Goal: Transaction & Acquisition: Purchase product/service

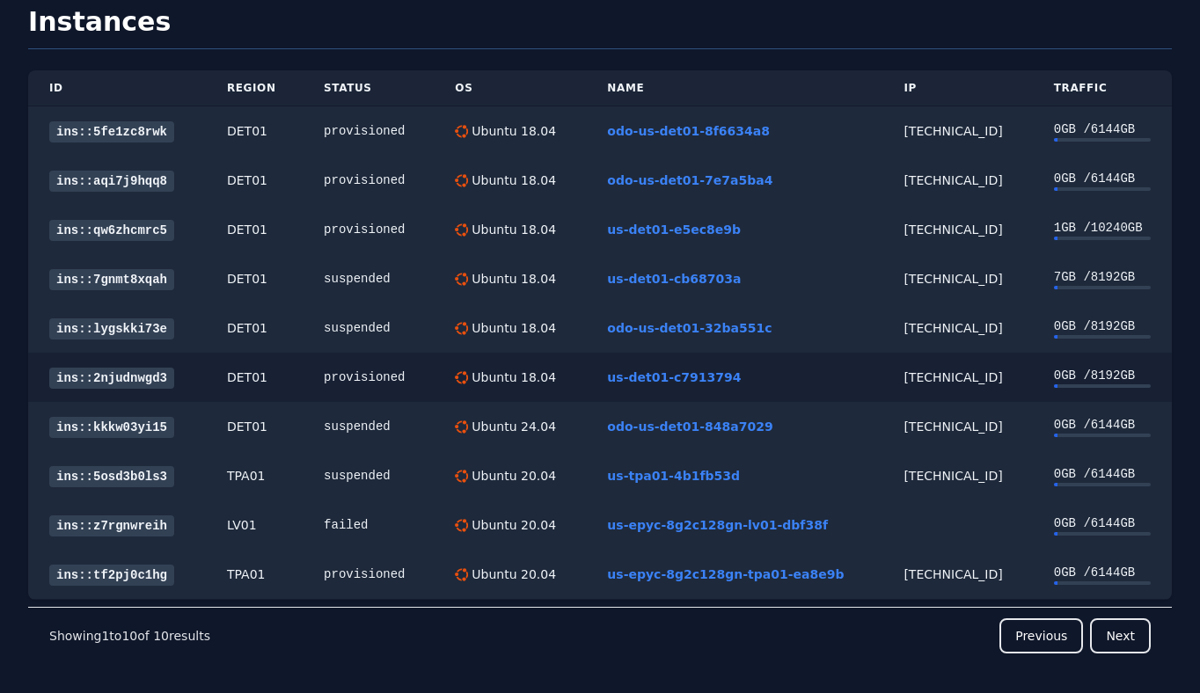
scroll to position [62, 0]
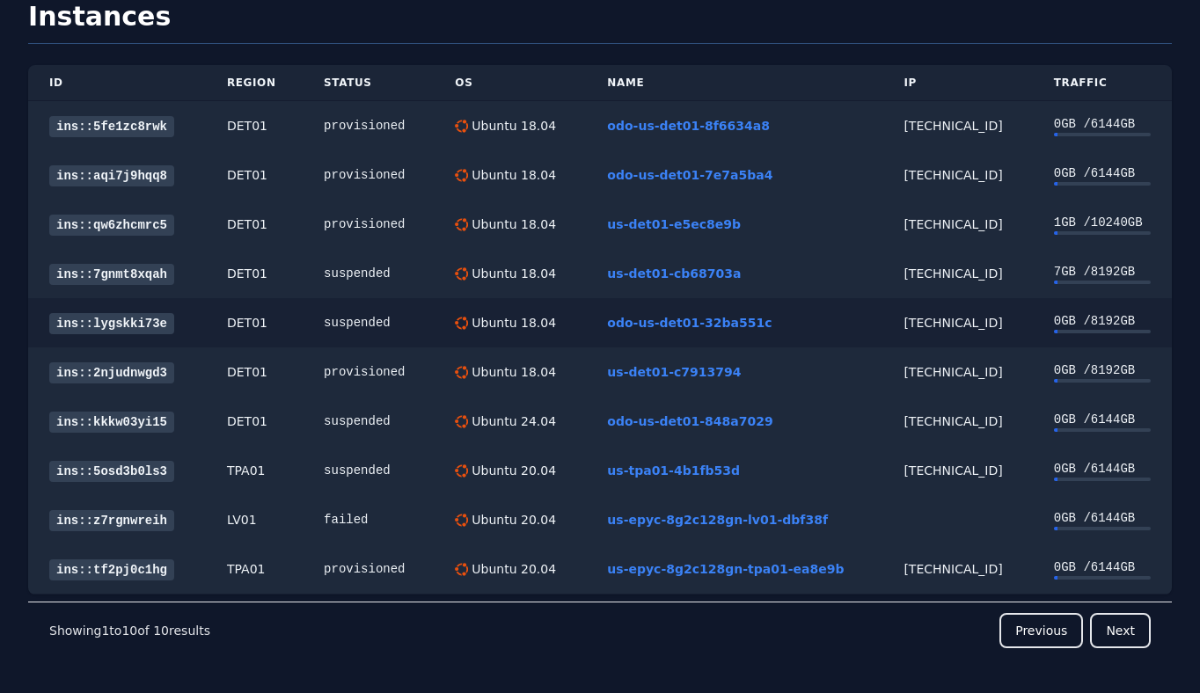
click at [925, 313] on td "38.43.93.124" at bounding box center [957, 322] width 150 height 49
copy div "38.43.93.124"
click at [903, 269] on div "[TECHNICAL_ID]" at bounding box center [956, 274] width 107 height 18
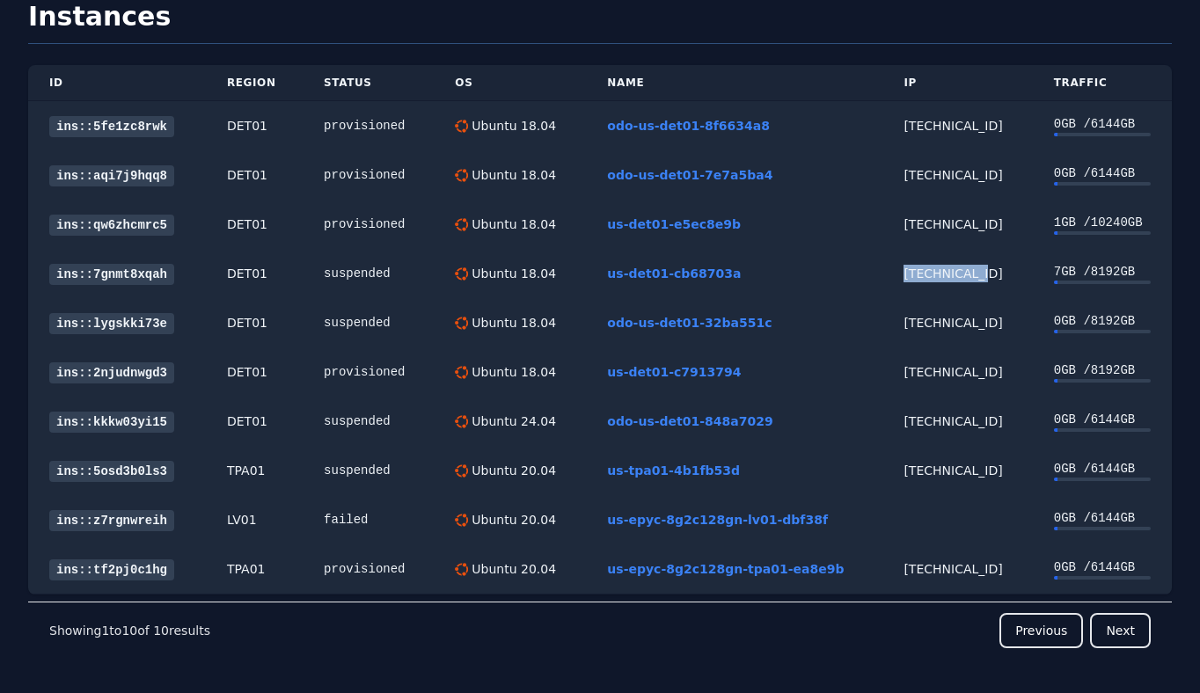
copy div "[TECHNICAL_ID]"
click at [145, 267] on link "ins::7gnmt8xqah" at bounding box center [111, 274] width 125 height 21
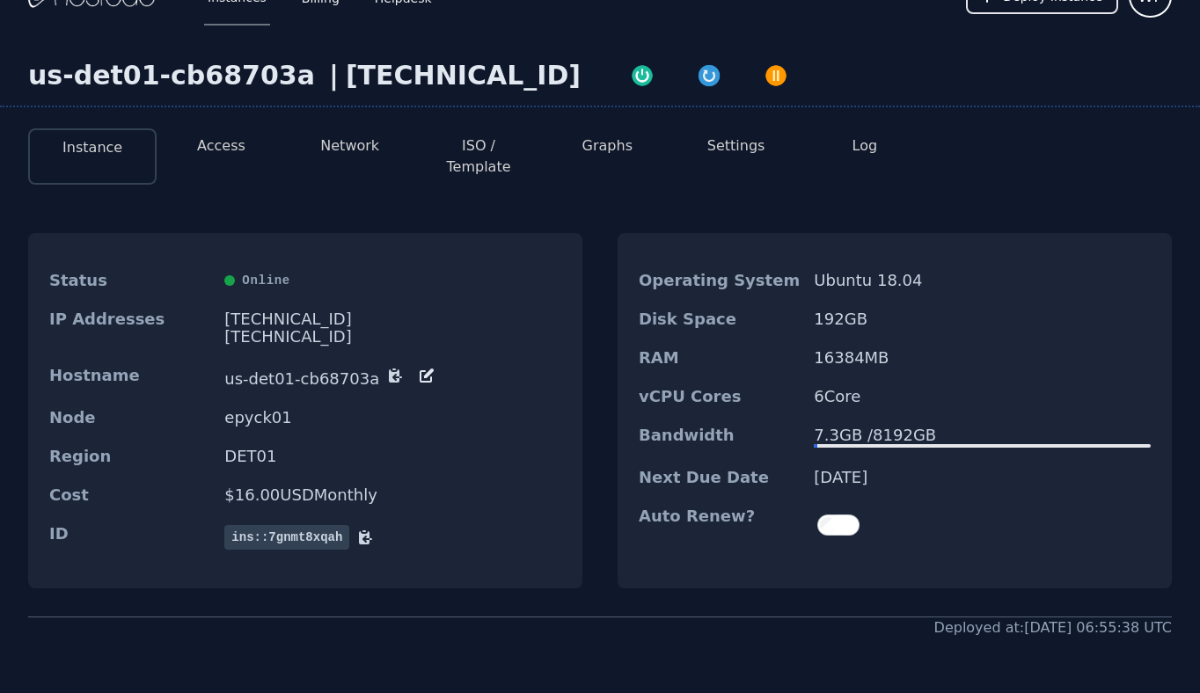
scroll to position [33, 0]
click at [295, 310] on div "38.43.93.130" at bounding box center [392, 319] width 337 height 18
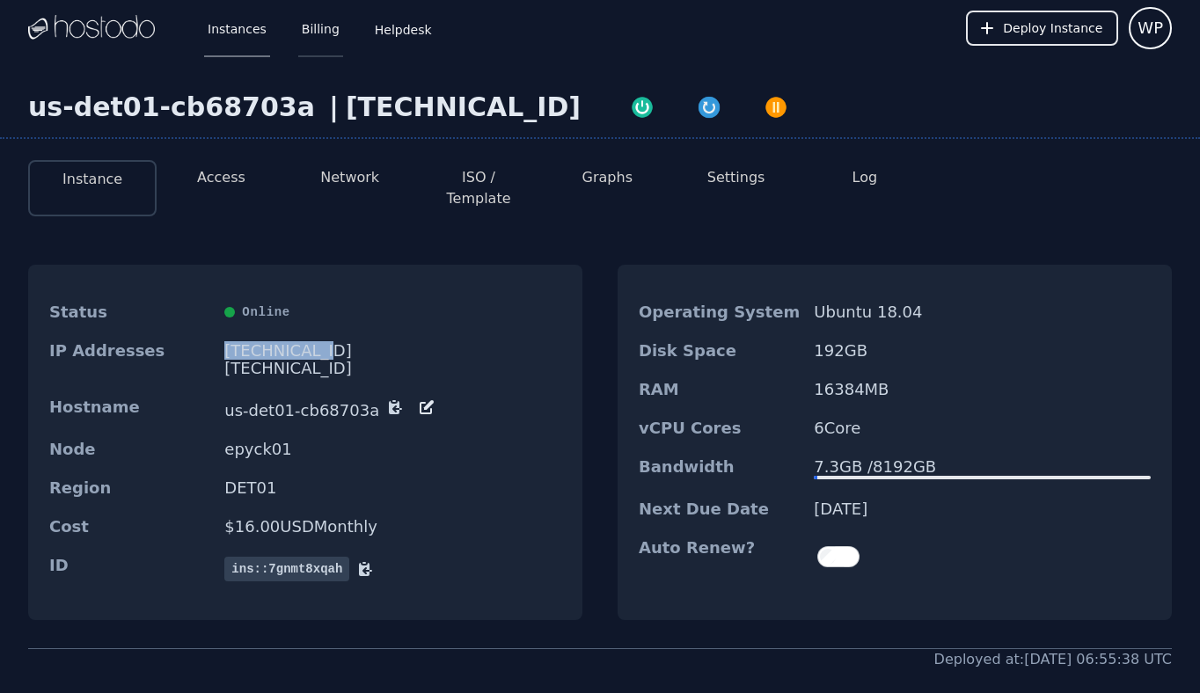
click at [322, 33] on link "Billing" at bounding box center [320, 28] width 45 height 58
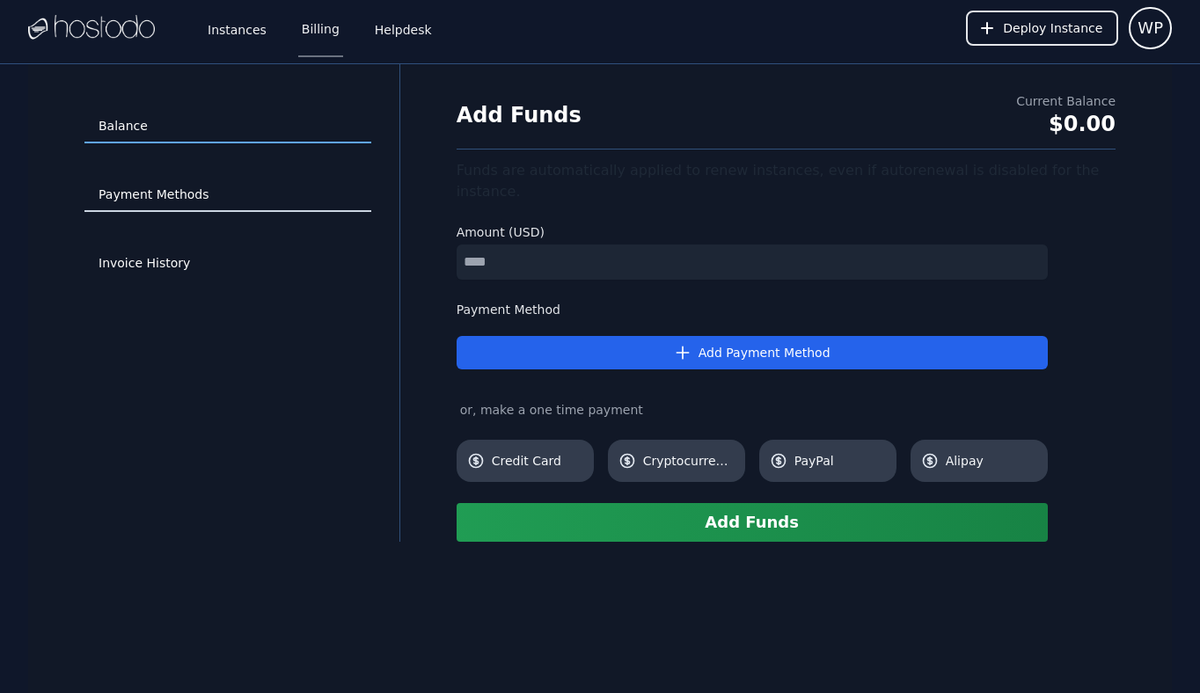
click at [186, 189] on link "Payment Methods" at bounding box center [227, 195] width 287 height 33
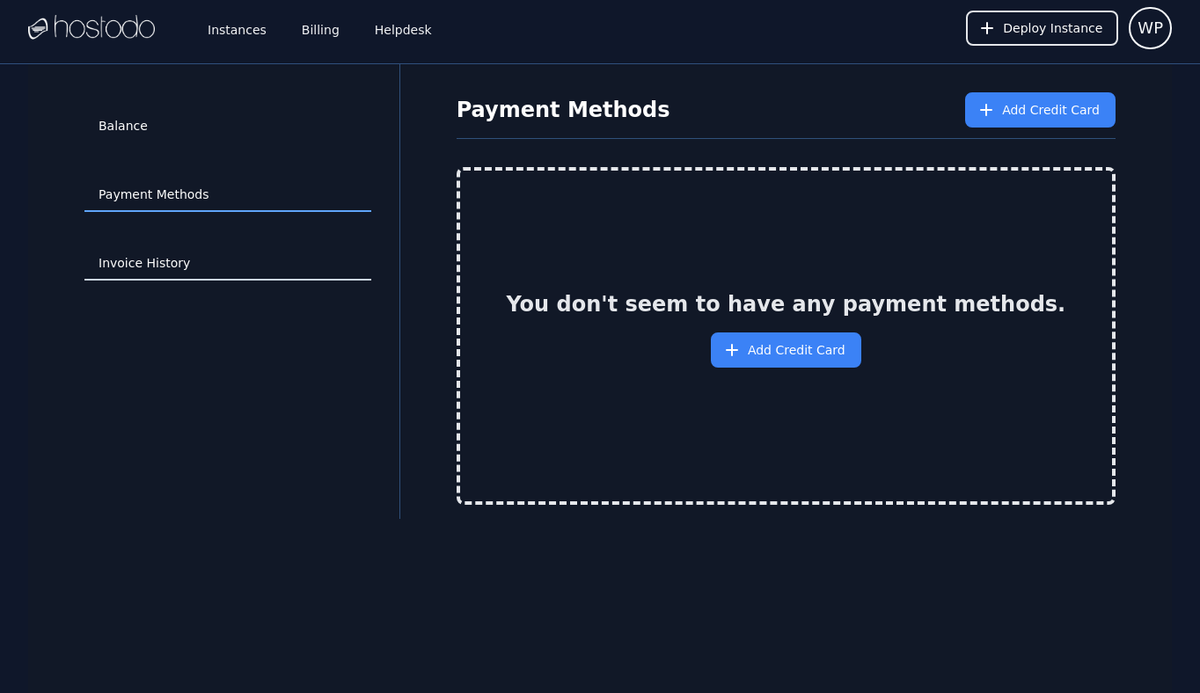
click at [166, 260] on link "Invoice History" at bounding box center [227, 263] width 287 height 33
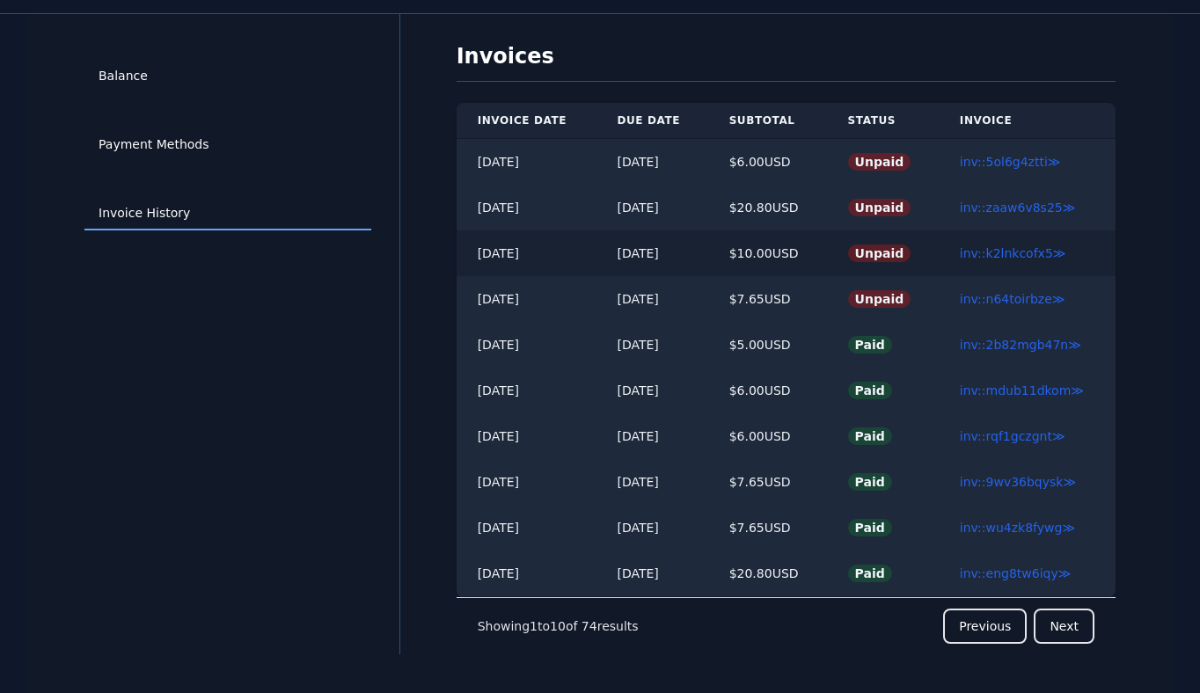
scroll to position [64, 0]
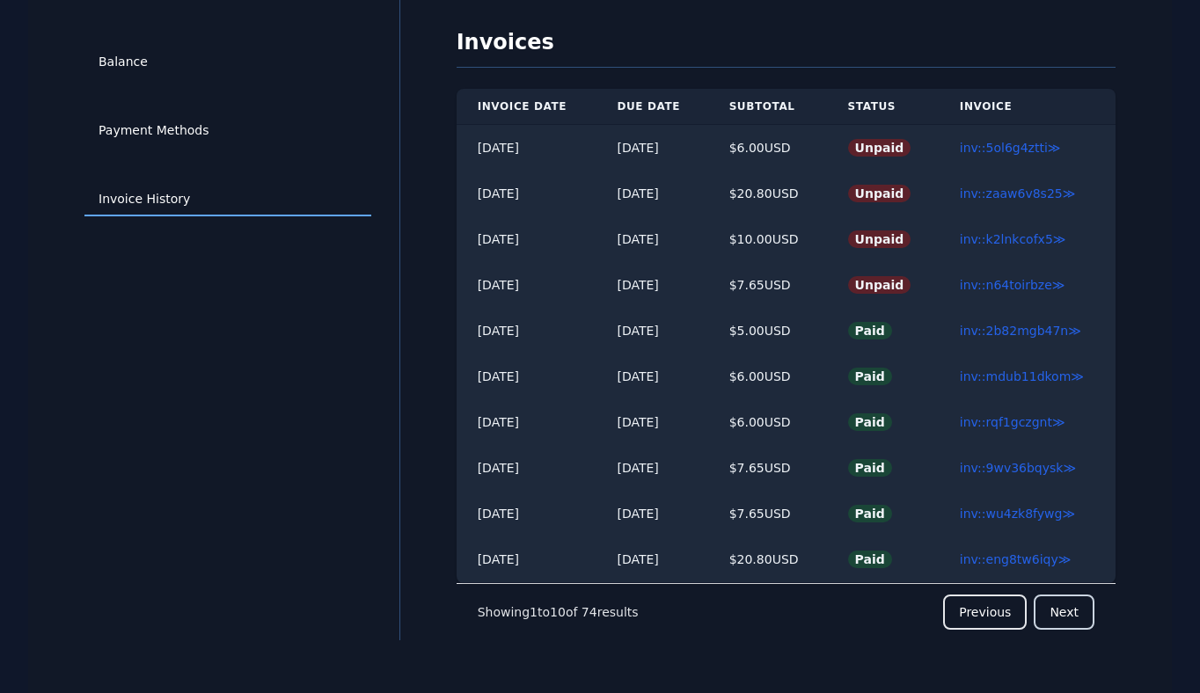
click at [1064, 616] on button "Next" at bounding box center [1064, 612] width 61 height 35
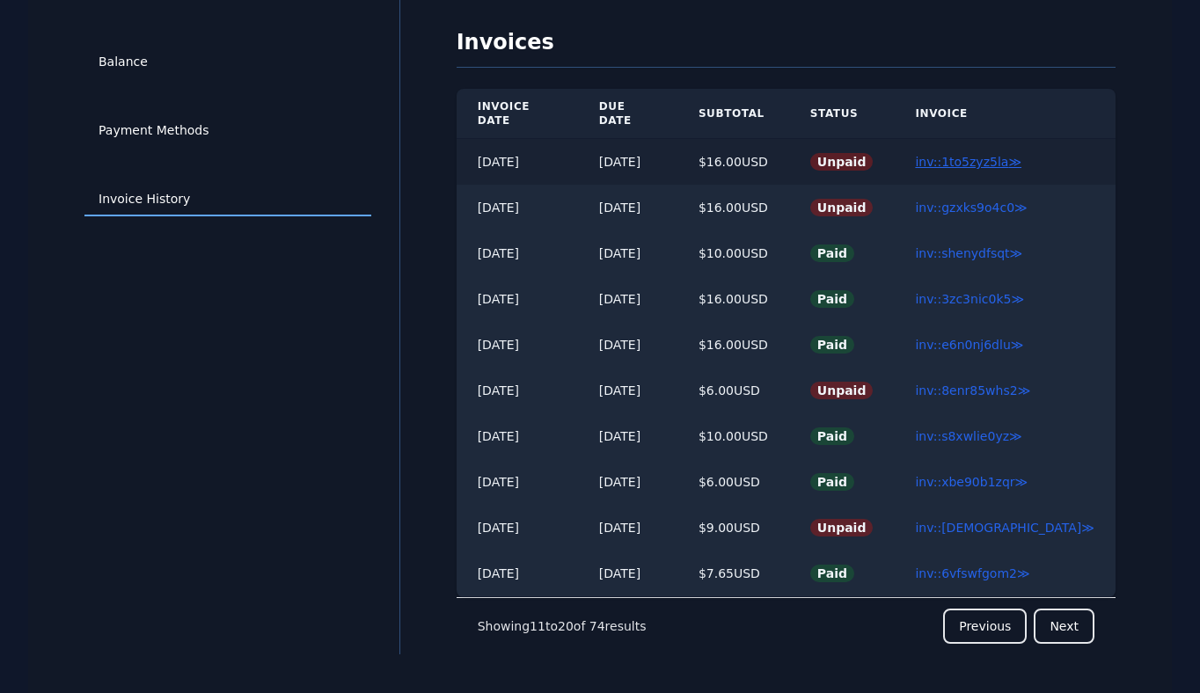
click at [1000, 155] on link "inv::1to5zyz5la ≫" at bounding box center [968, 162] width 106 height 14
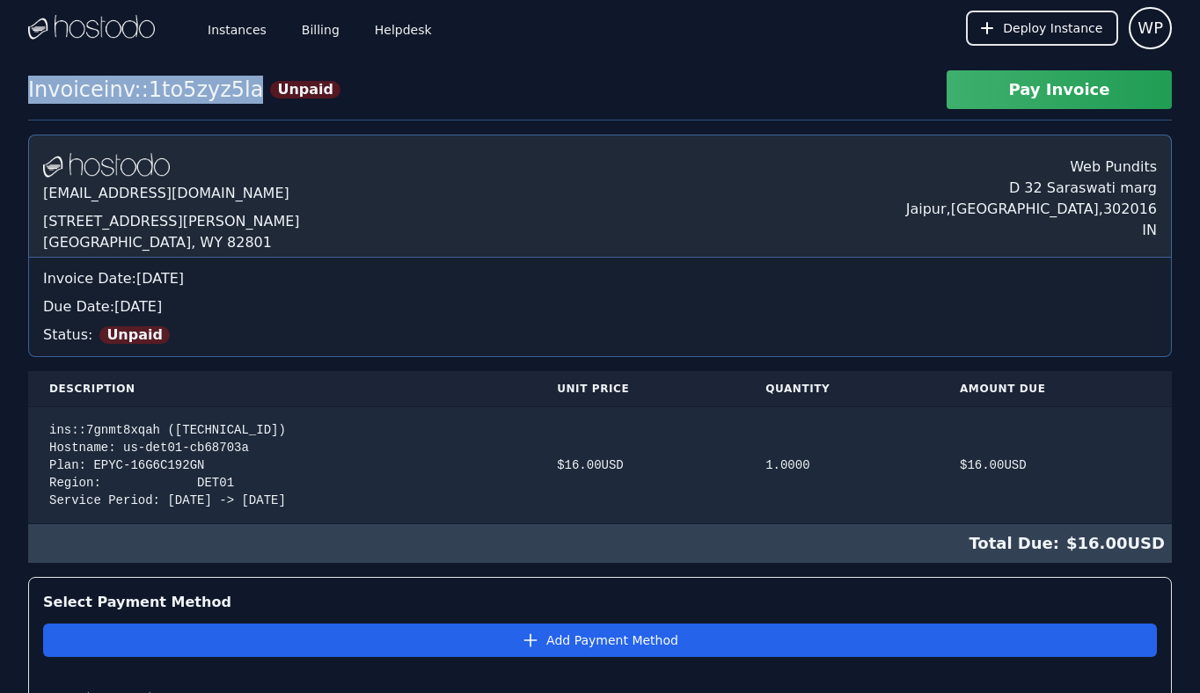
drag, startPoint x: 27, startPoint y: 84, endPoint x: 229, endPoint y: 87, distance: 201.5
click at [228, 87] on div "Invoice inv::1to5zyz5la" at bounding box center [145, 90] width 235 height 28
copy div "Invoice inv::1to5zyz5la"
click at [395, 26] on link "Helpdesk" at bounding box center [403, 28] width 64 height 58
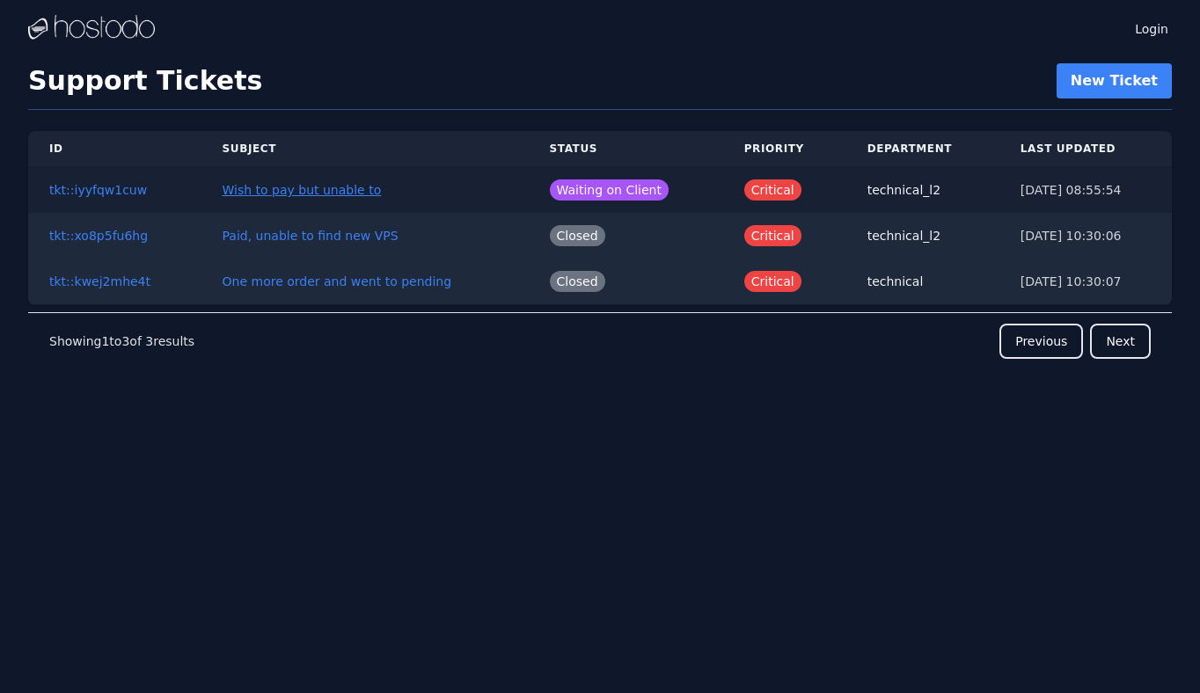
click at [262, 185] on link "Wish to pay but unable to" at bounding box center [302, 190] width 159 height 14
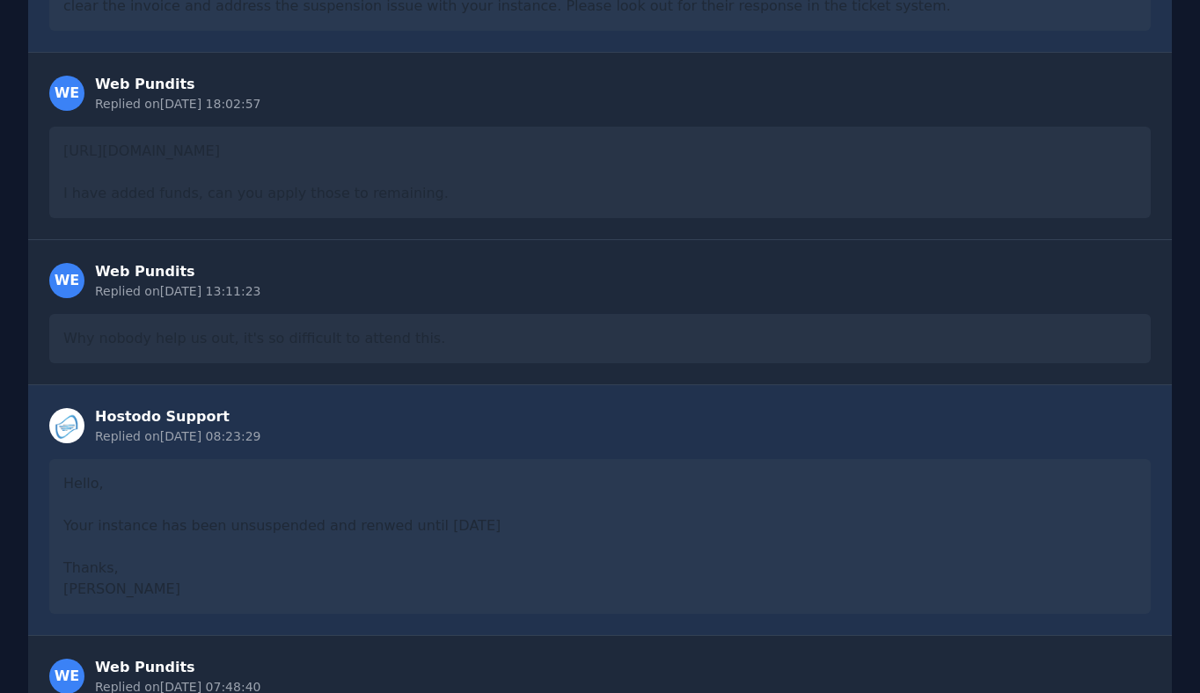
scroll to position [1430, 0]
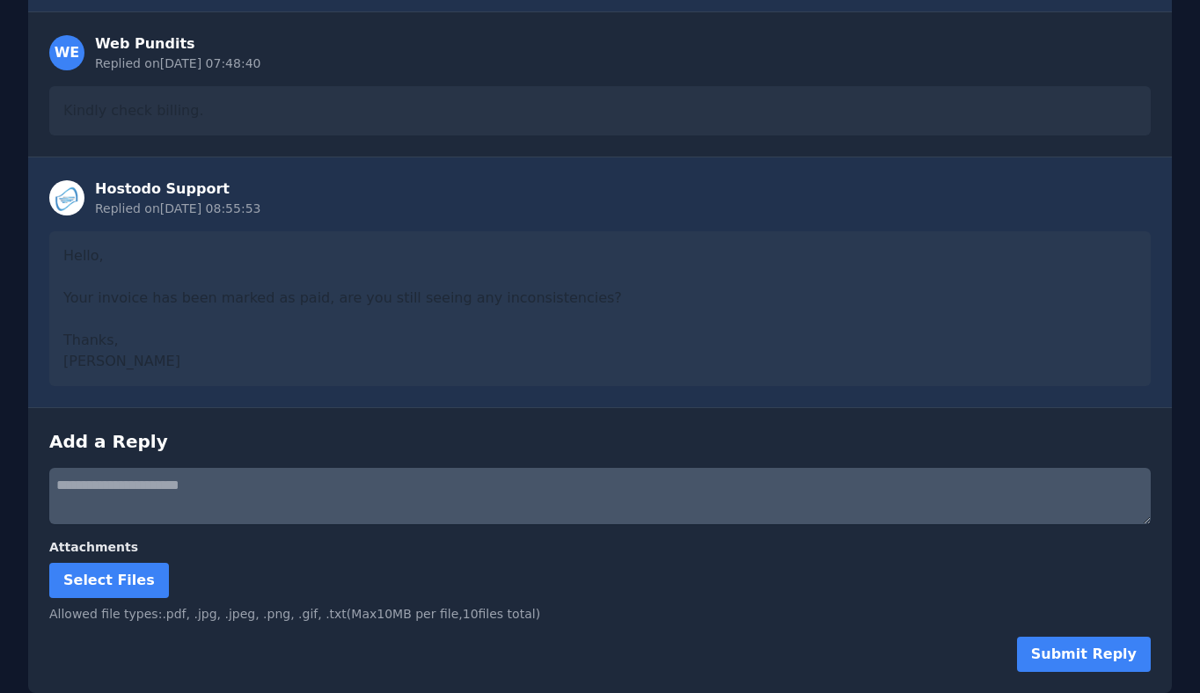
click at [320, 485] on textarea at bounding box center [599, 496] width 1101 height 56
paste textarea "**********"
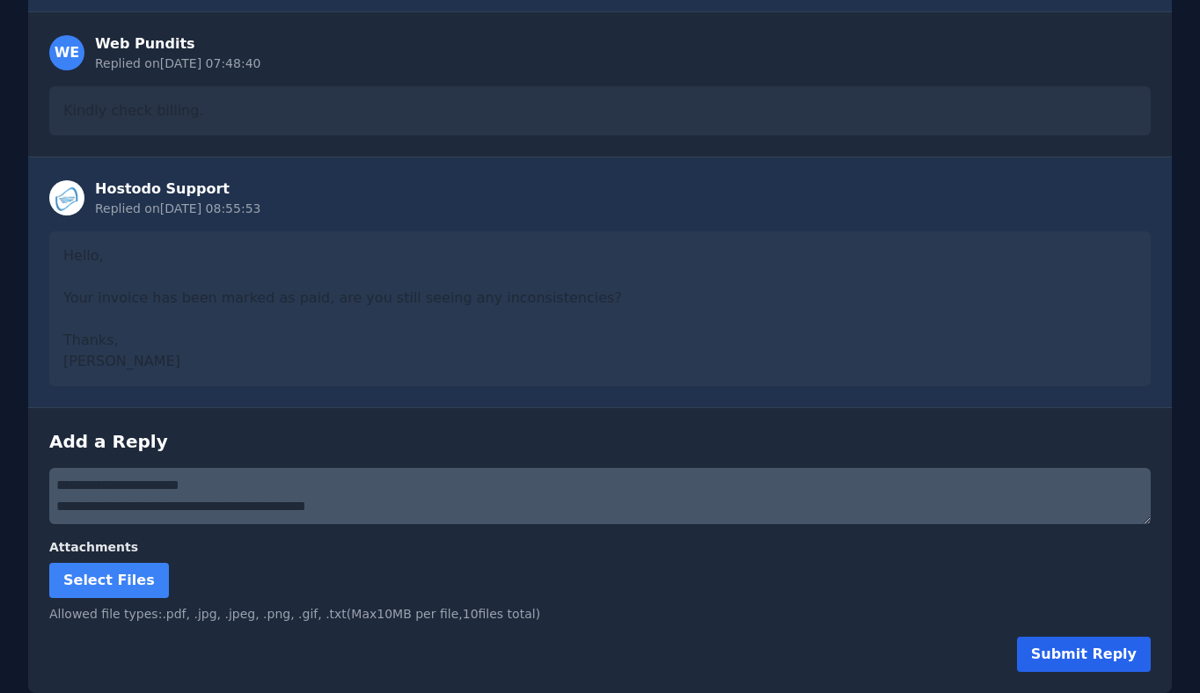
type textarea "**********"
click at [1085, 660] on button "Submit Reply" at bounding box center [1084, 654] width 134 height 35
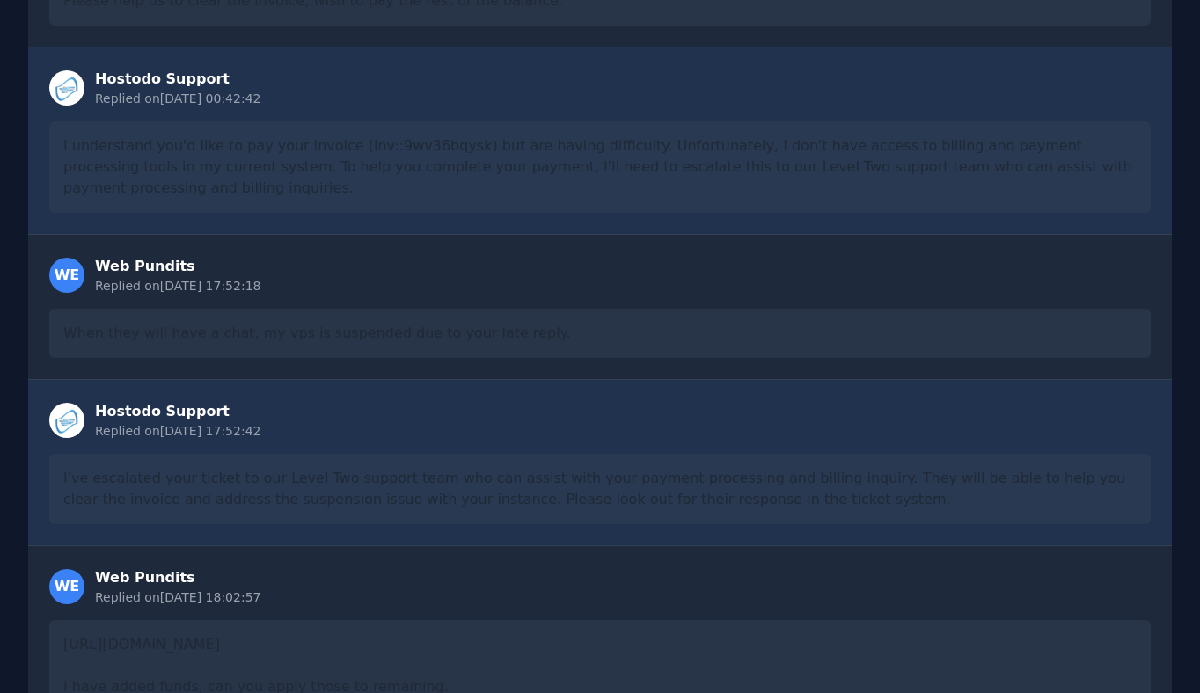
scroll to position [0, 0]
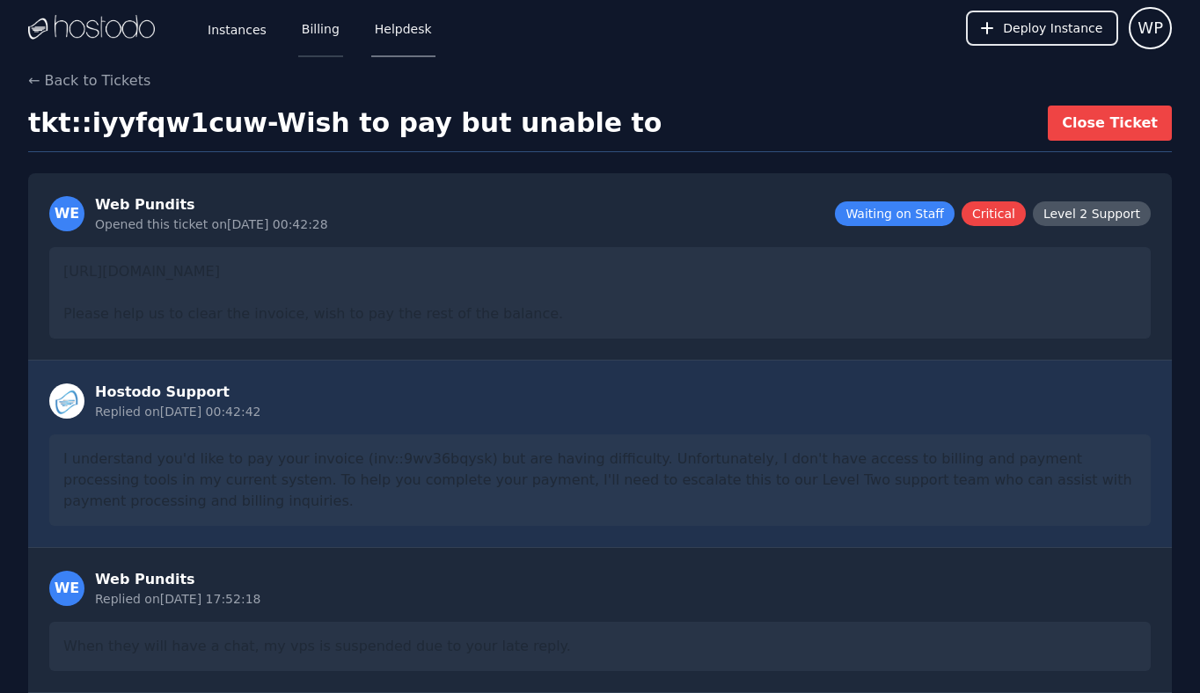
click at [319, 27] on link "Billing" at bounding box center [320, 28] width 45 height 58
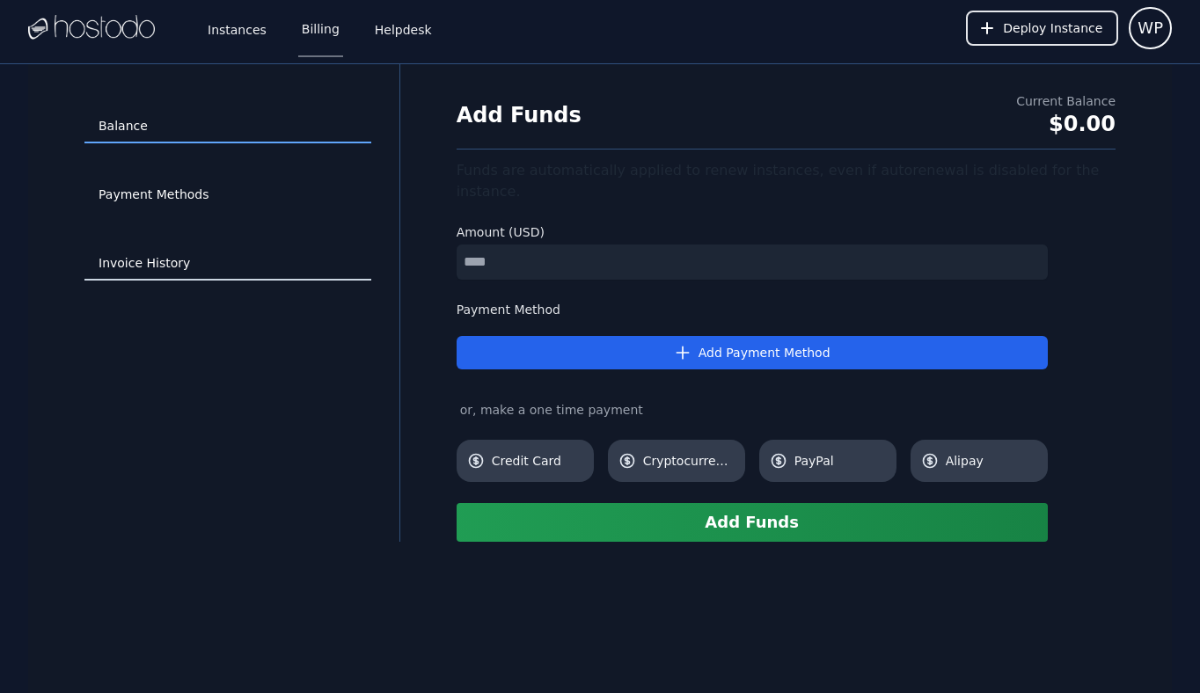
click at [158, 270] on link "Invoice History" at bounding box center [227, 263] width 287 height 33
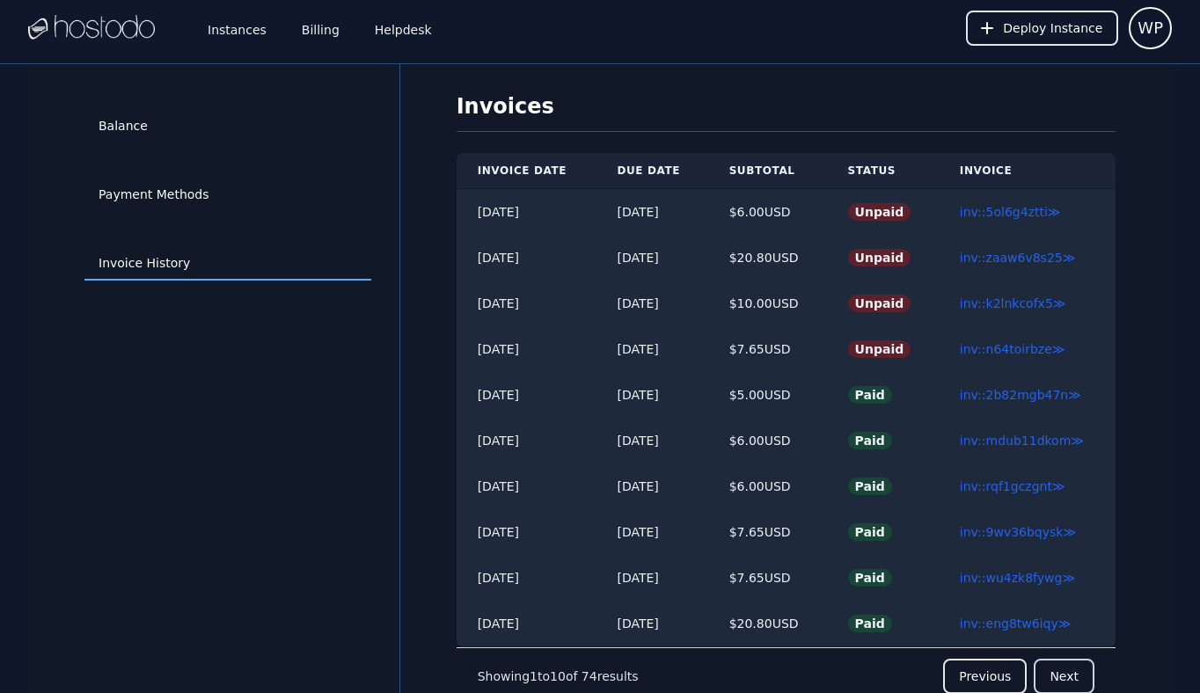
click at [1056, 676] on button "Next" at bounding box center [1064, 676] width 61 height 35
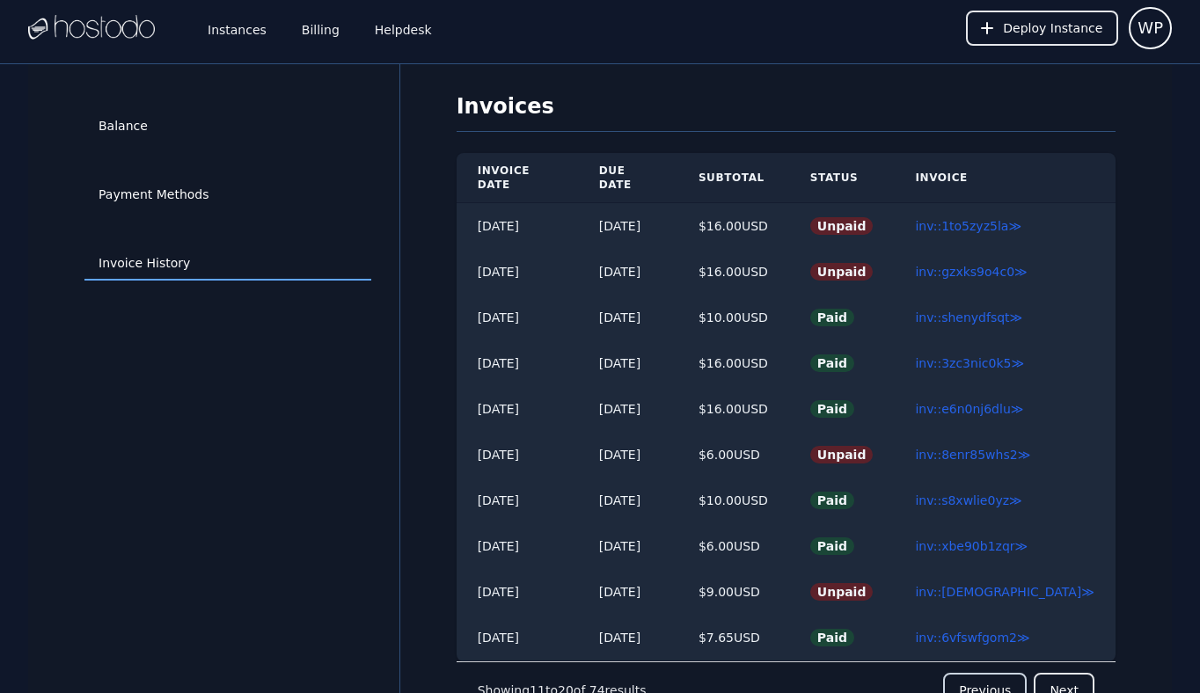
click at [997, 678] on button "Previous" at bounding box center [985, 690] width 84 height 35
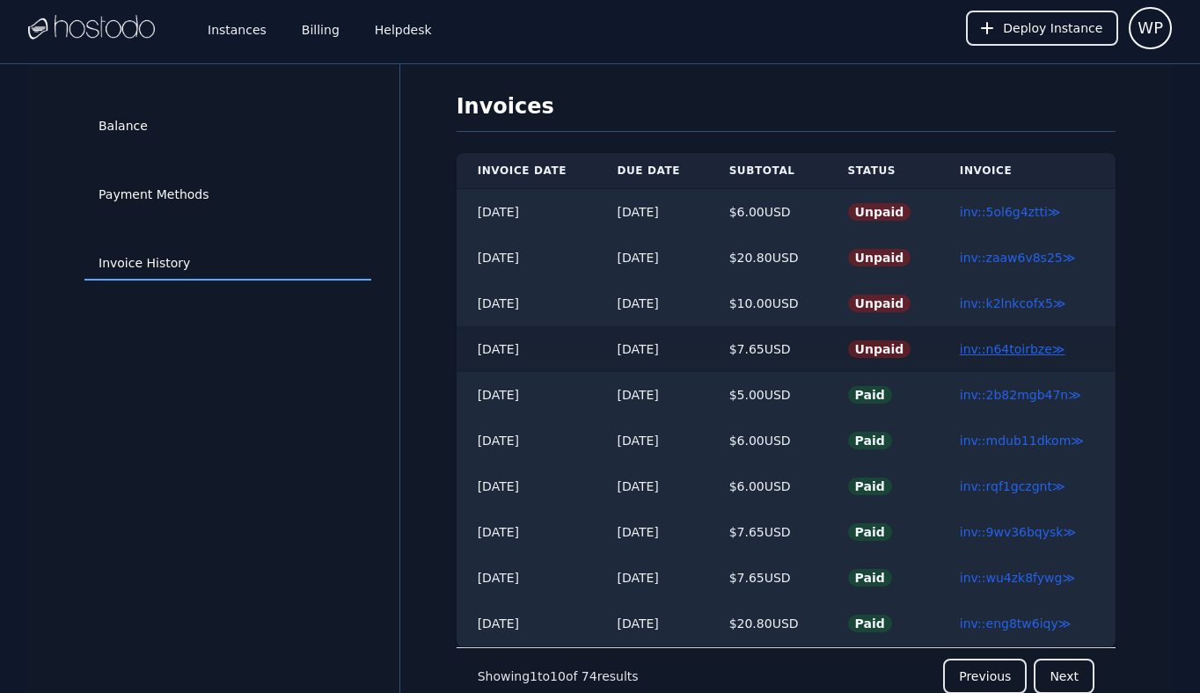
click at [1021, 345] on link "inv::n64toirbze ≫" at bounding box center [1013, 349] width 106 height 14
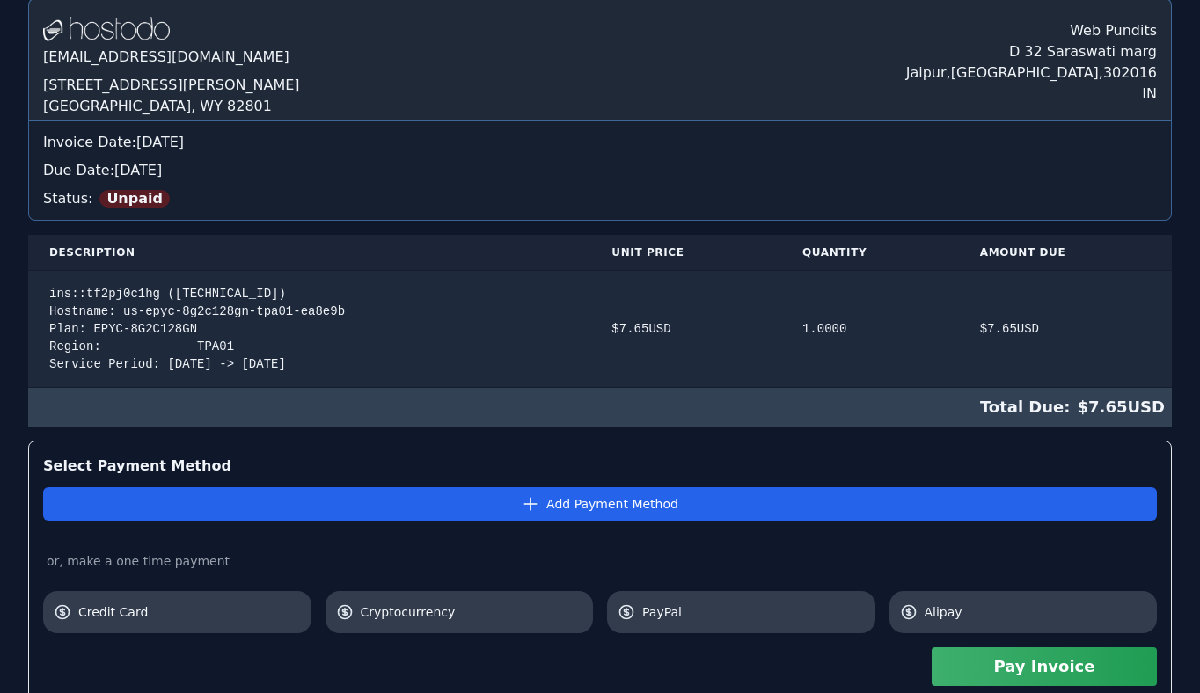
scroll to position [356, 0]
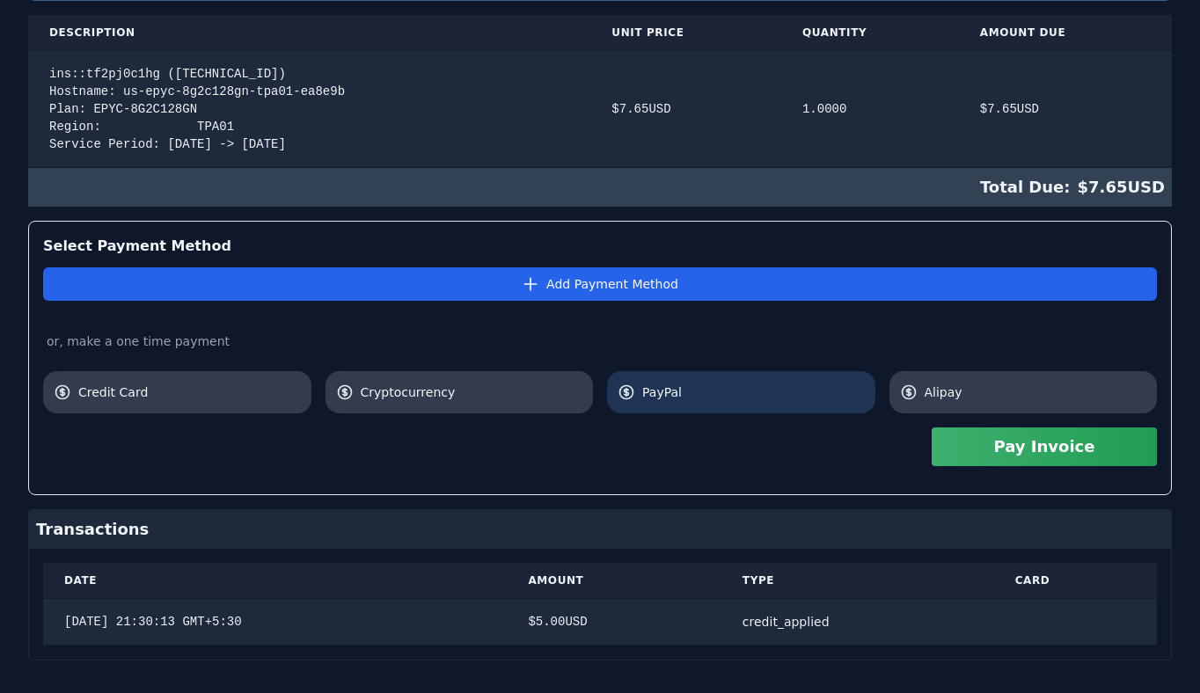
click at [647, 388] on span "PayPal" at bounding box center [753, 393] width 223 height 18
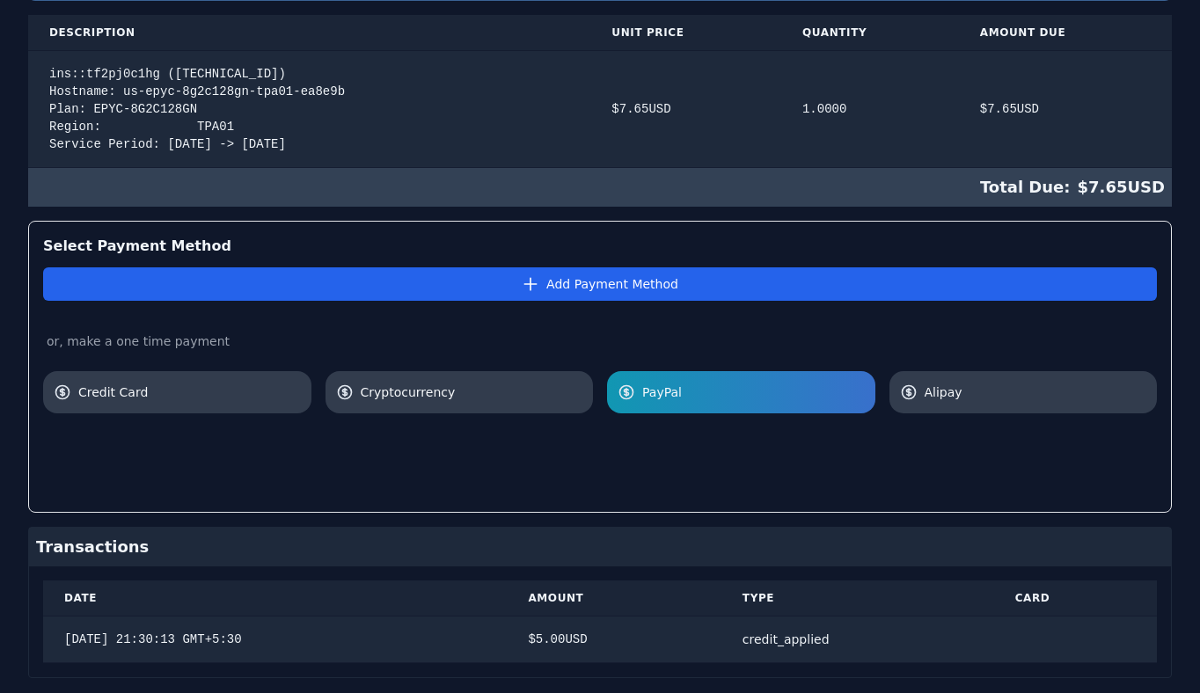
scroll to position [397, 0]
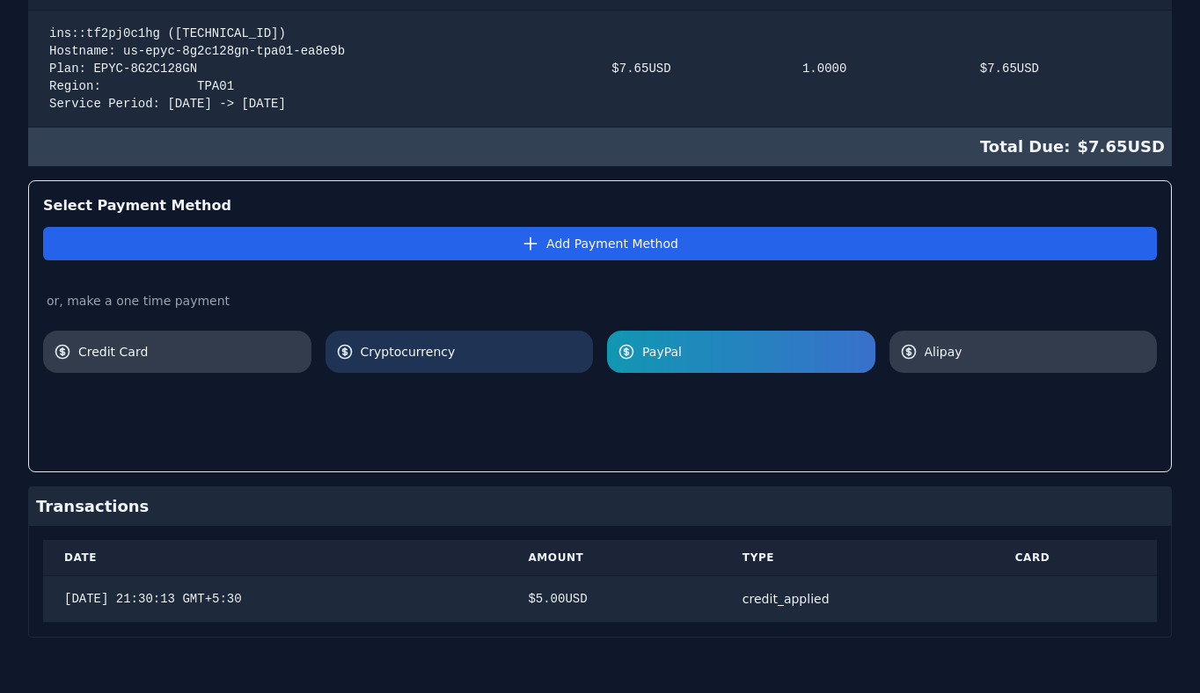
click at [434, 349] on span "Cryptocurrency" at bounding box center [472, 352] width 223 height 18
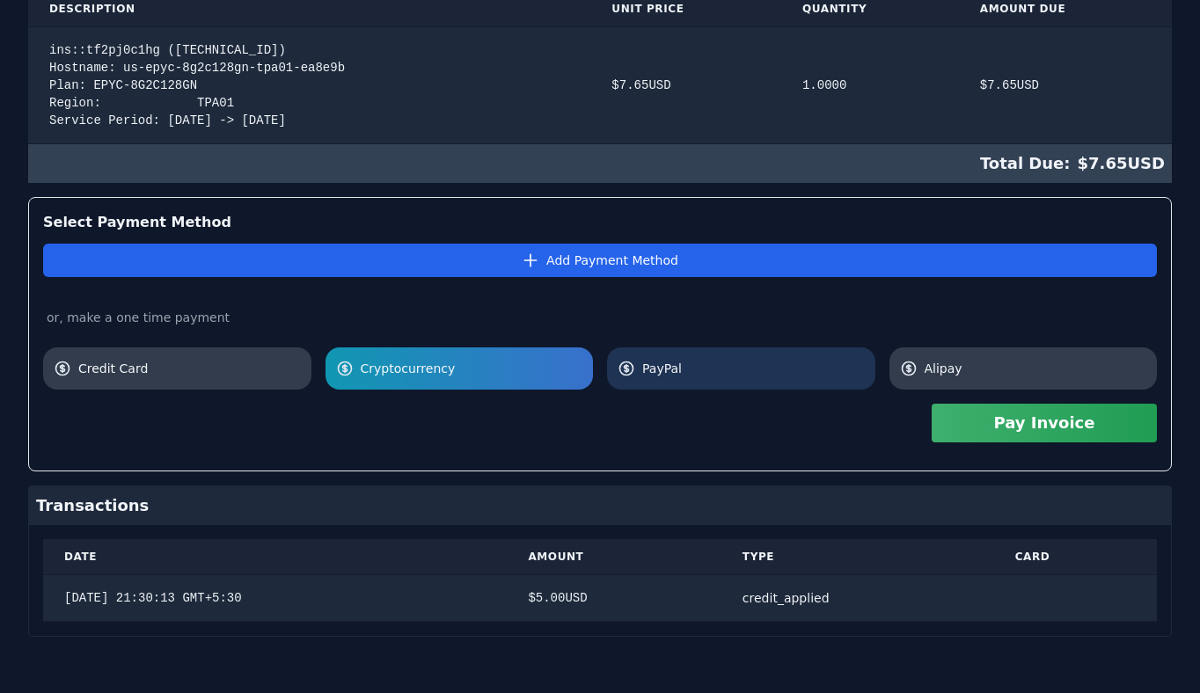
click at [705, 372] on span "PayPal" at bounding box center [753, 369] width 223 height 18
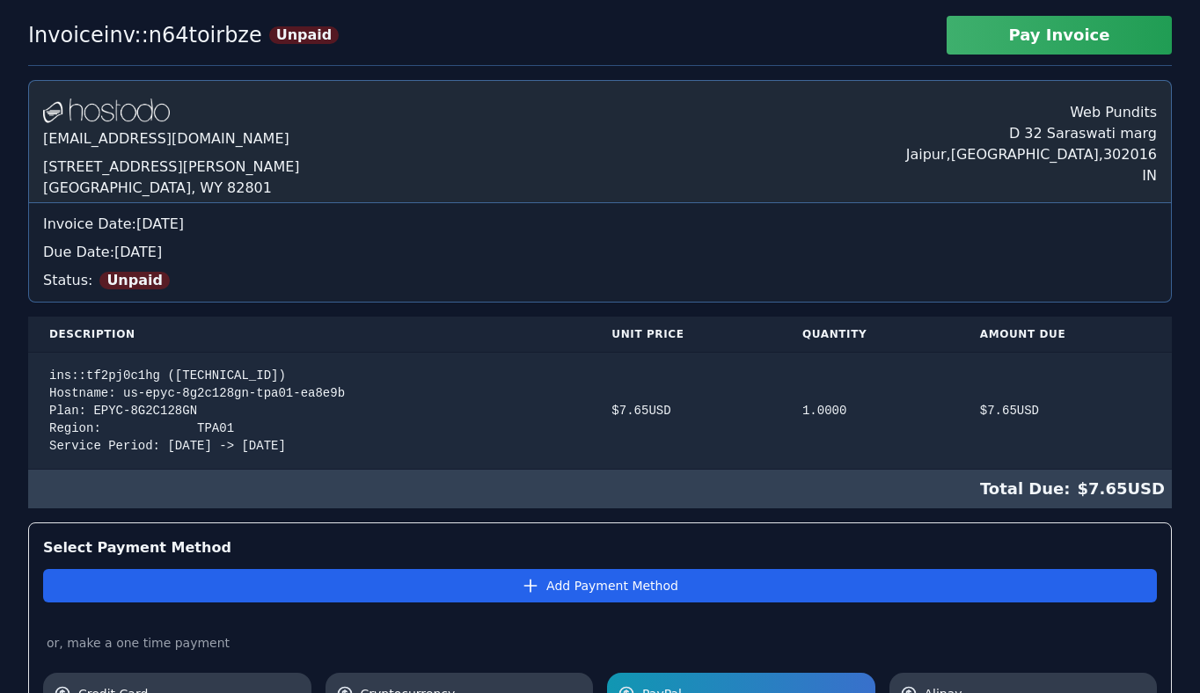
scroll to position [0, 0]
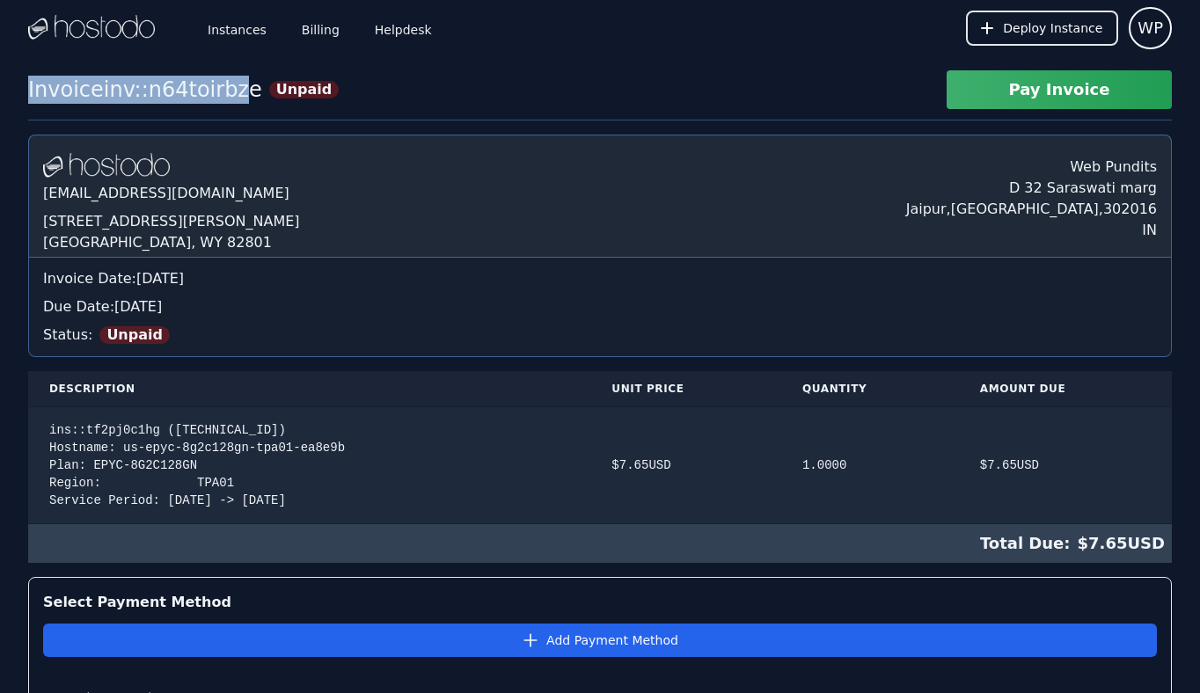
drag, startPoint x: 29, startPoint y: 86, endPoint x: 226, endPoint y: 87, distance: 197.0
click at [226, 87] on div "Invoice inv::n64toirbze" at bounding box center [145, 90] width 234 height 28
copy div "Invoice inv::n64toirbze"
click at [324, 32] on link "Billing" at bounding box center [320, 28] width 45 height 58
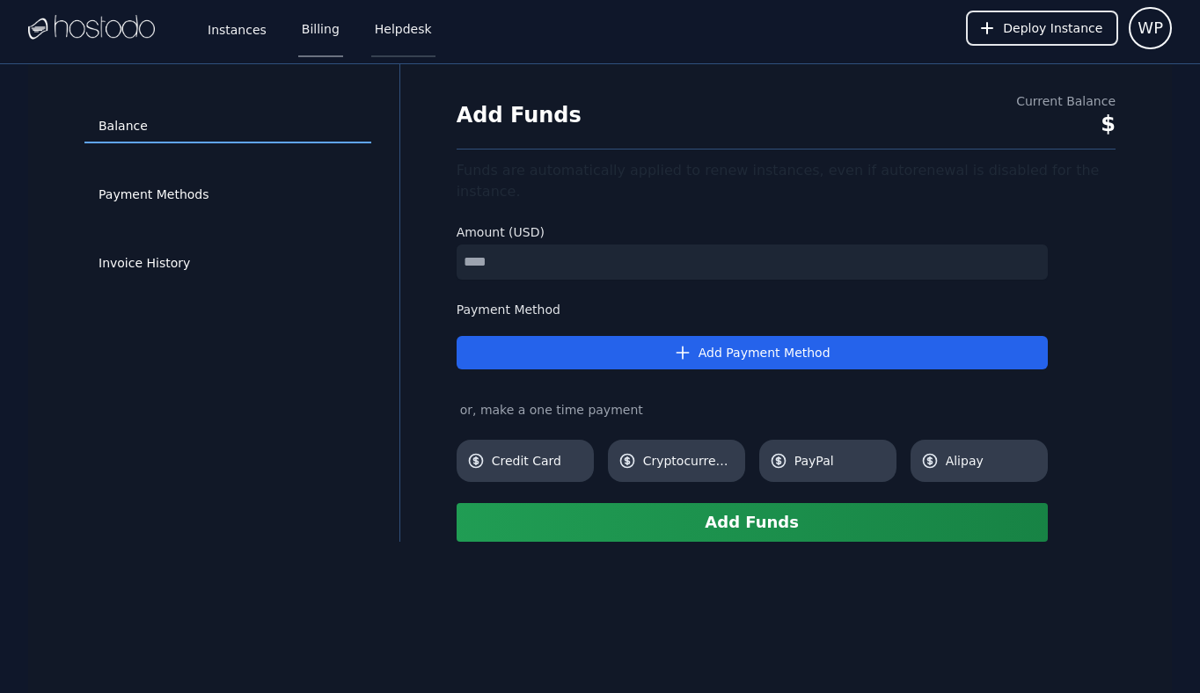
click at [394, 31] on link "Helpdesk" at bounding box center [403, 28] width 64 height 58
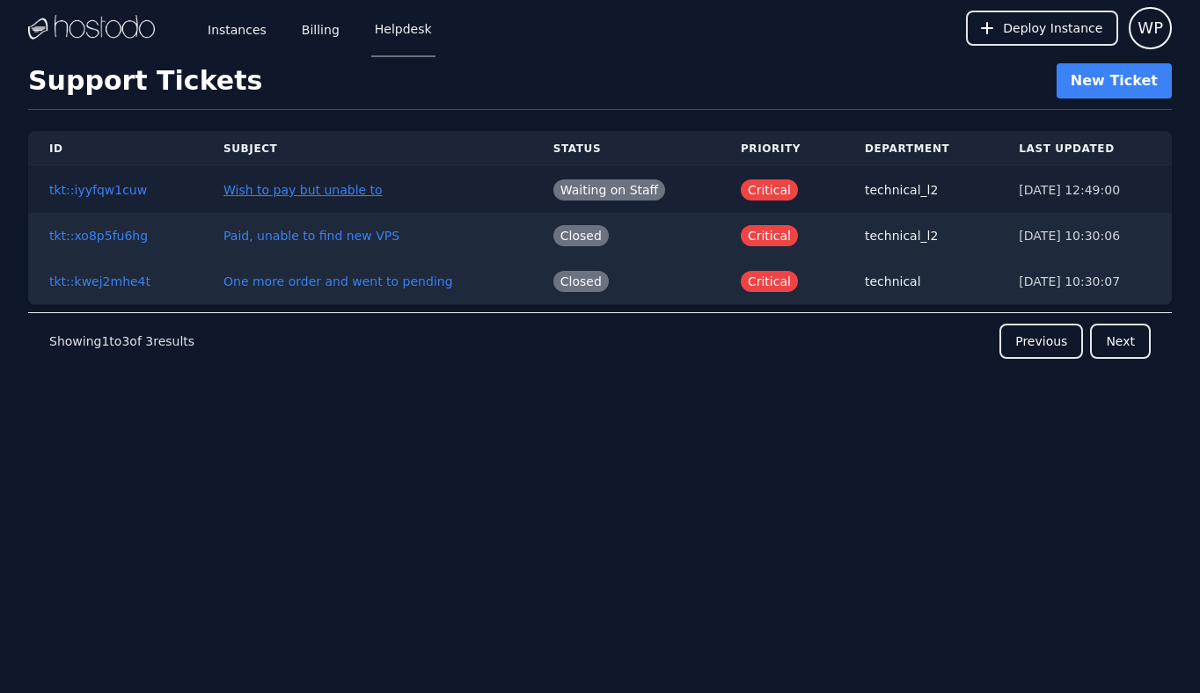
click at [260, 194] on link "Wish to pay but unable to" at bounding box center [302, 190] width 159 height 14
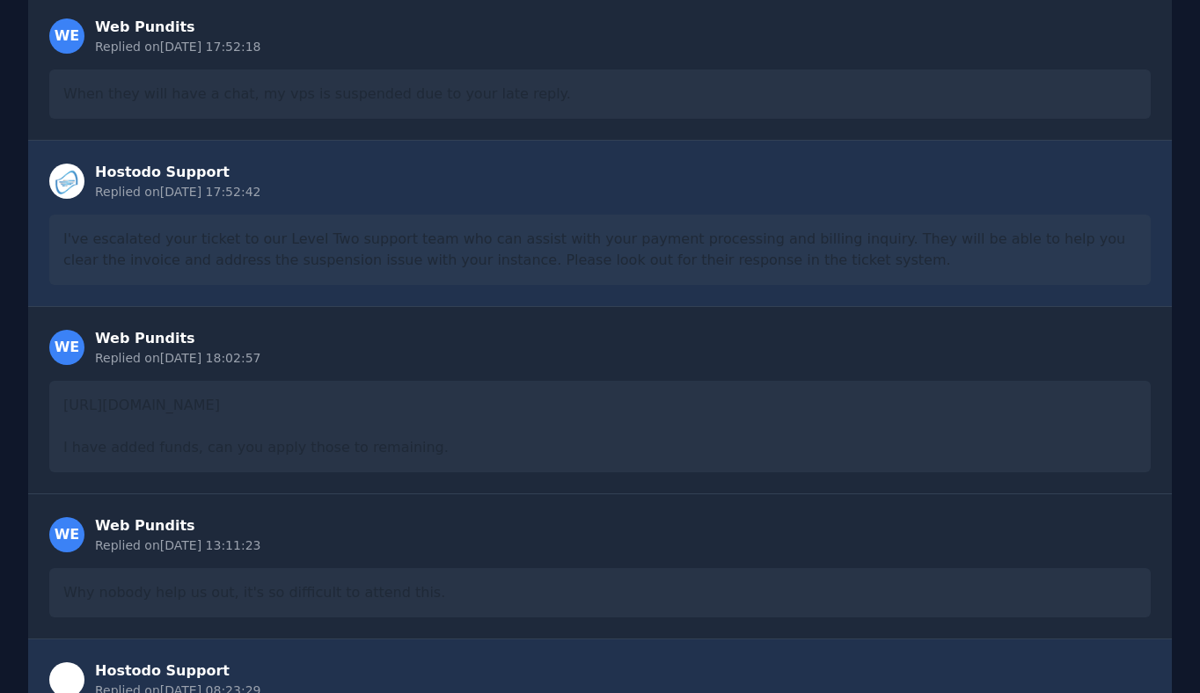
scroll to position [1597, 0]
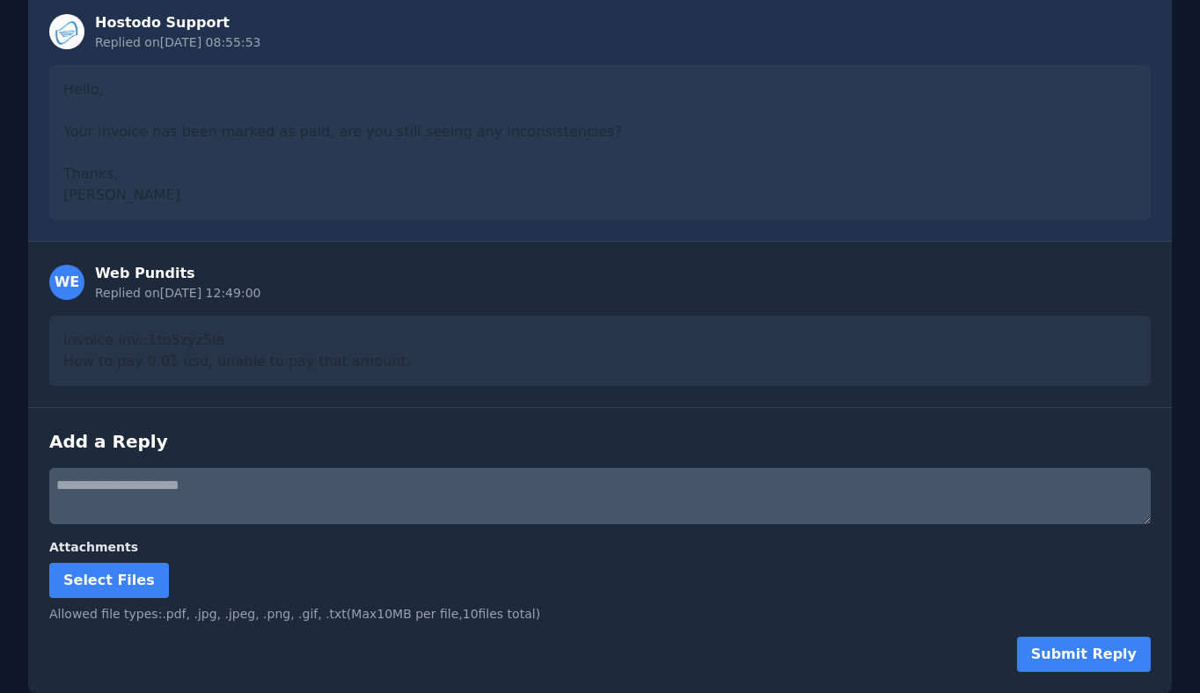
click at [253, 500] on textarea at bounding box center [599, 496] width 1101 height 56
paste textarea "**********"
type textarea "**********"
click at [1071, 662] on button "Submit Reply" at bounding box center [1084, 654] width 134 height 35
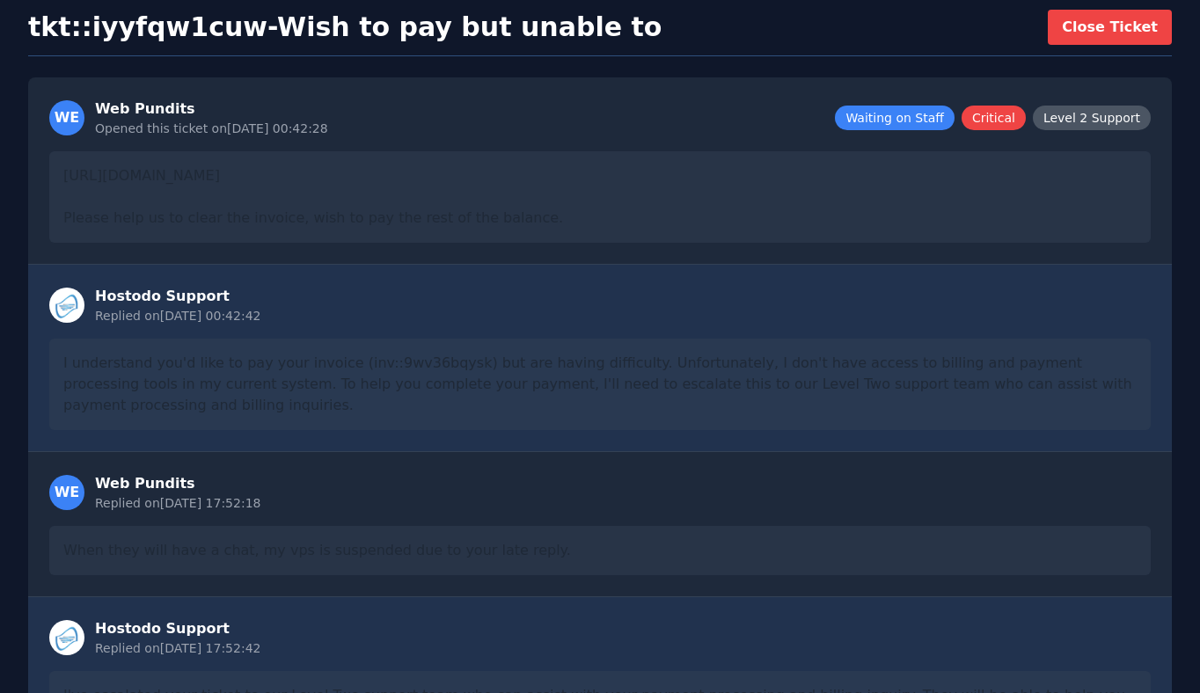
scroll to position [0, 0]
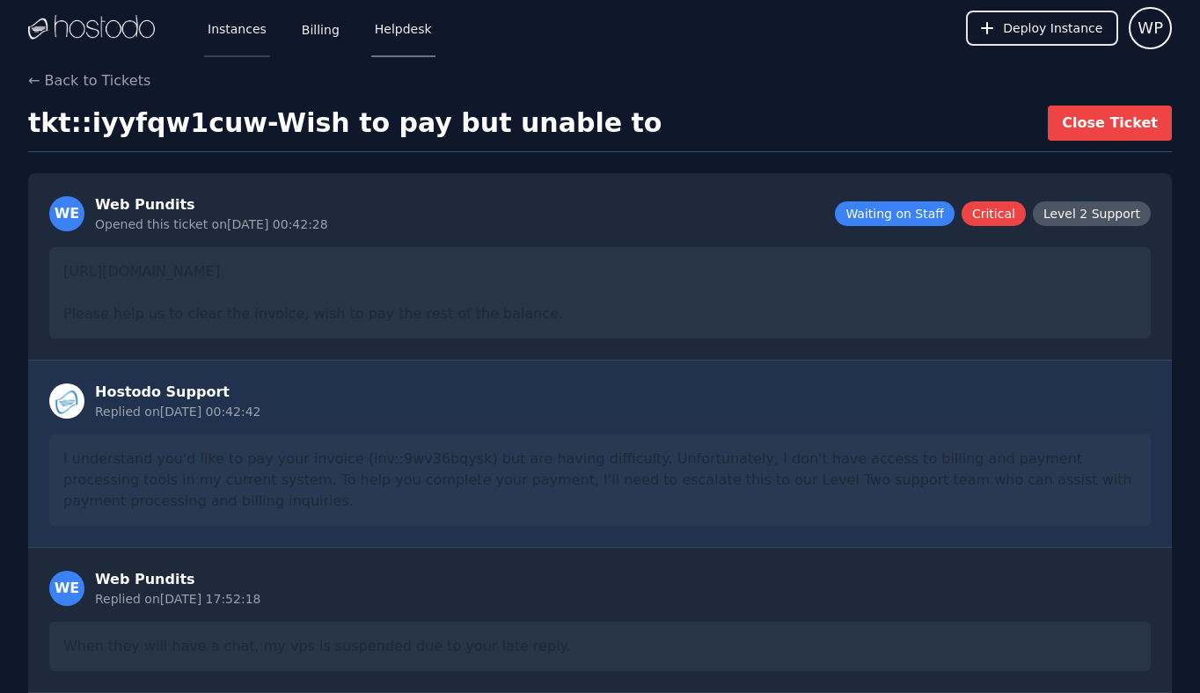
click at [236, 36] on link "Instances" at bounding box center [237, 28] width 66 height 58
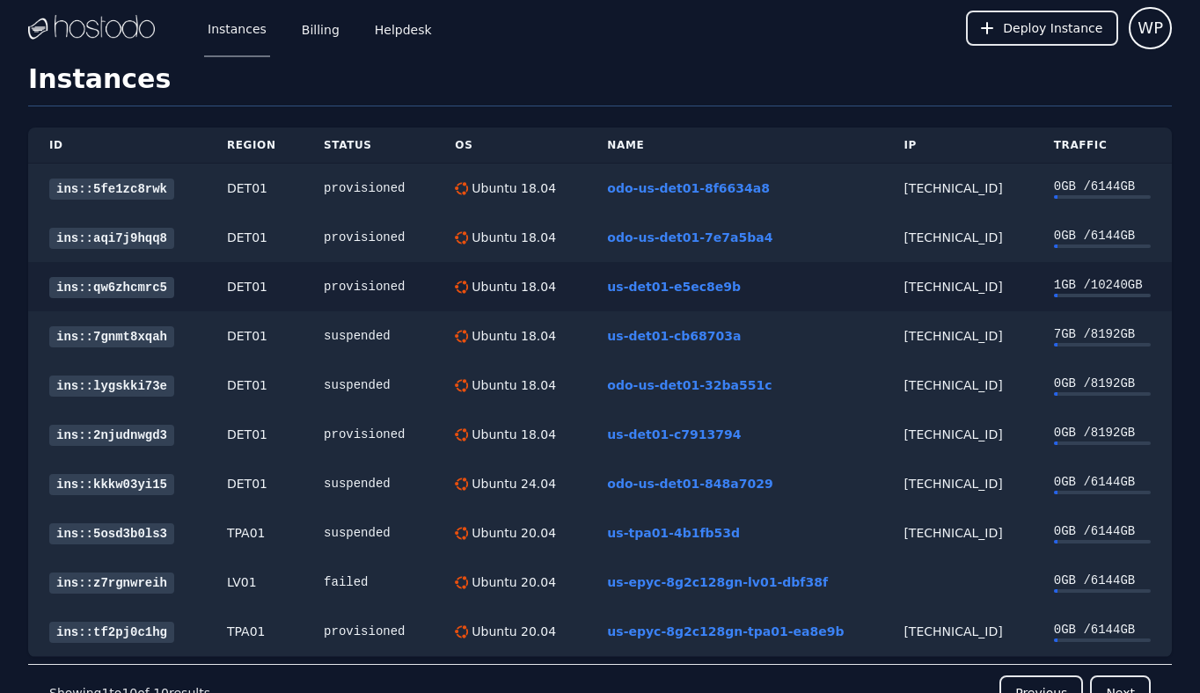
click at [936, 290] on div "[TECHNICAL_ID]" at bounding box center [956, 287] width 107 height 18
copy div "[TECHNICAL_ID]"
click at [116, 286] on link "ins::qw6zhcmrc5" at bounding box center [111, 287] width 125 height 21
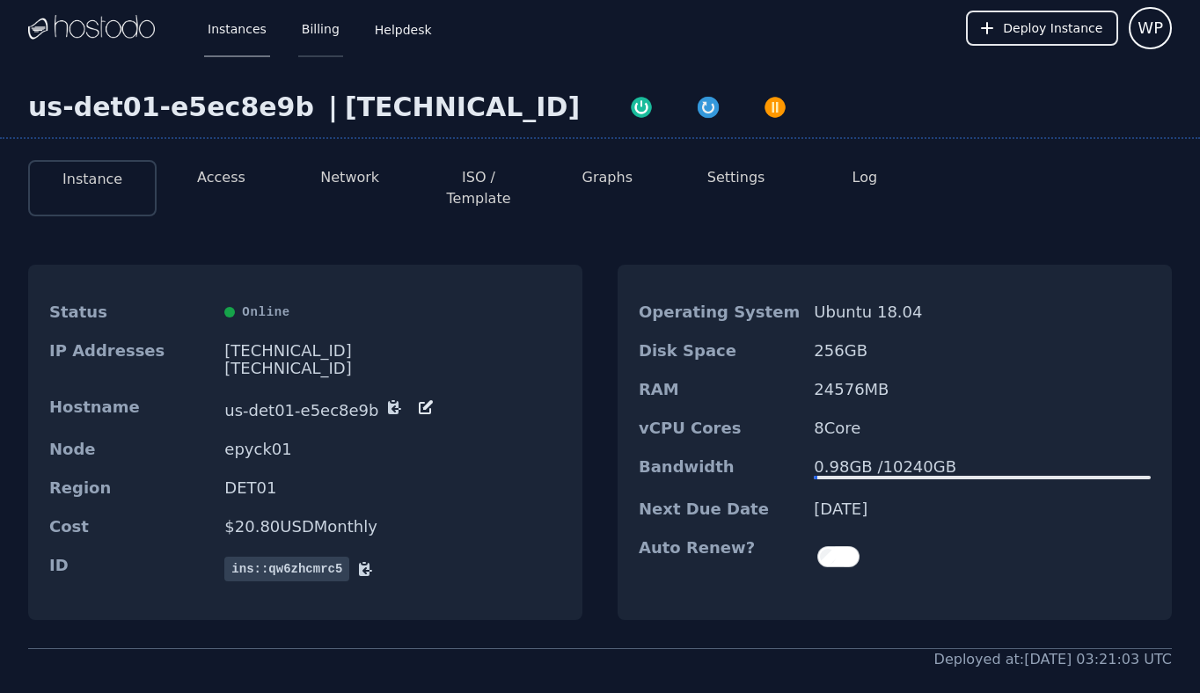
click at [309, 24] on link "Billing" at bounding box center [320, 28] width 45 height 58
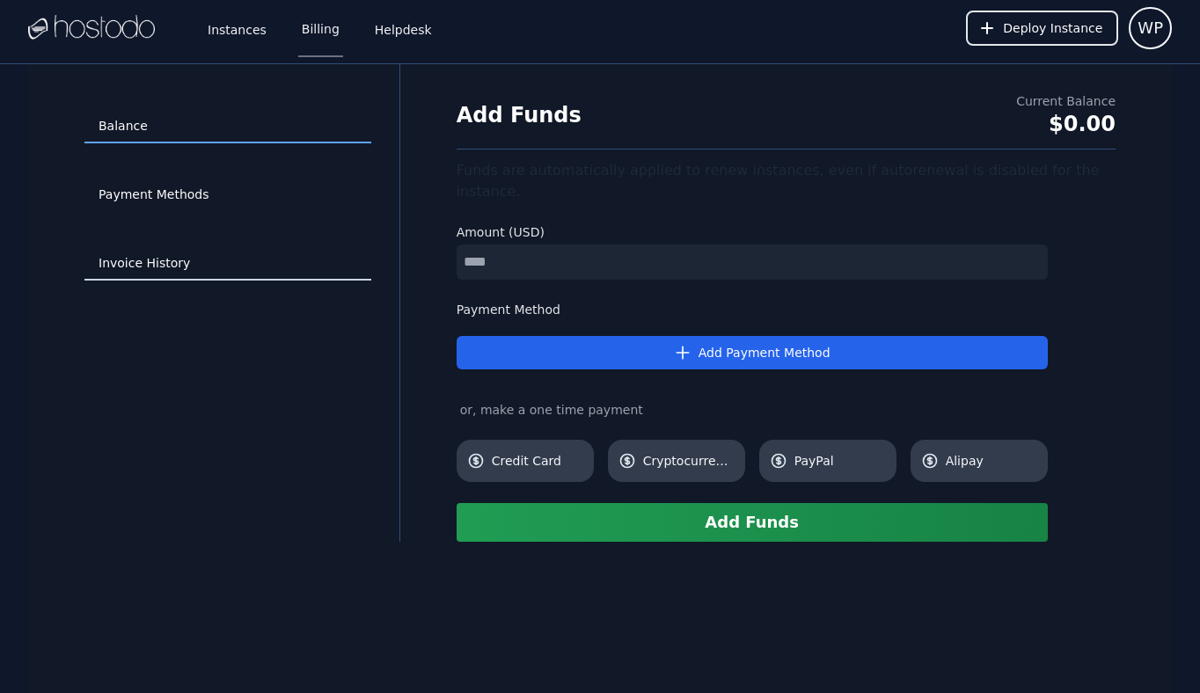
click at [164, 267] on link "Invoice History" at bounding box center [227, 263] width 287 height 33
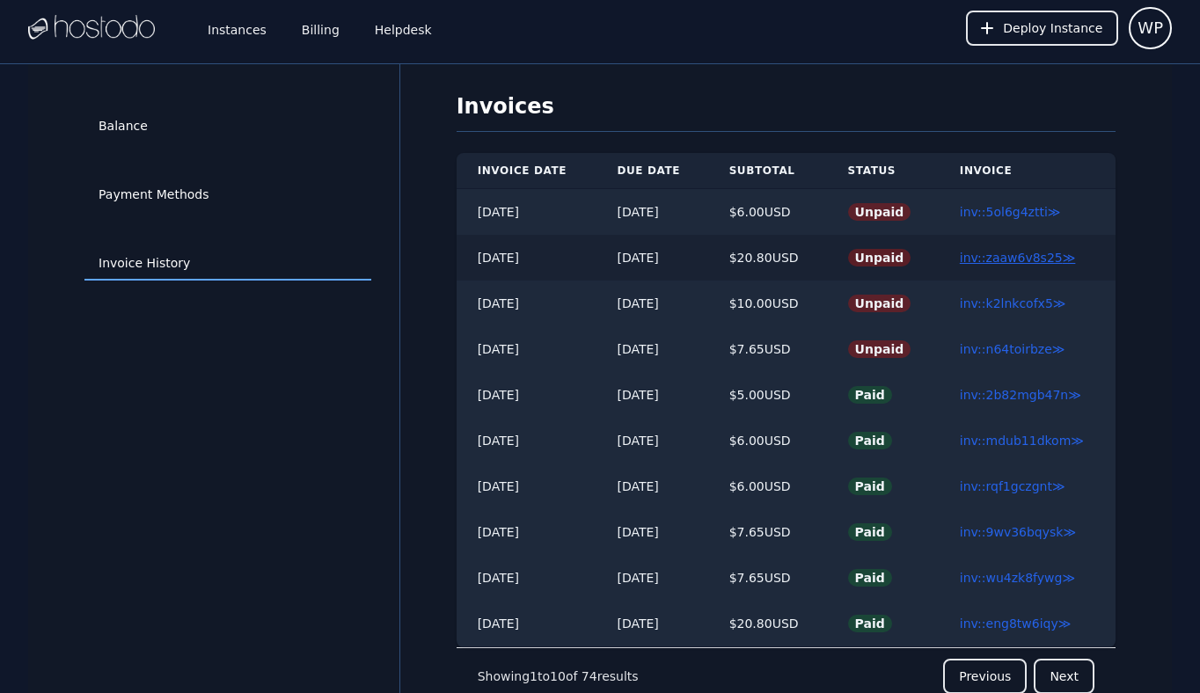
click at [1001, 264] on link "inv::zaaw6v8s25 ≫" at bounding box center [1018, 258] width 116 height 14
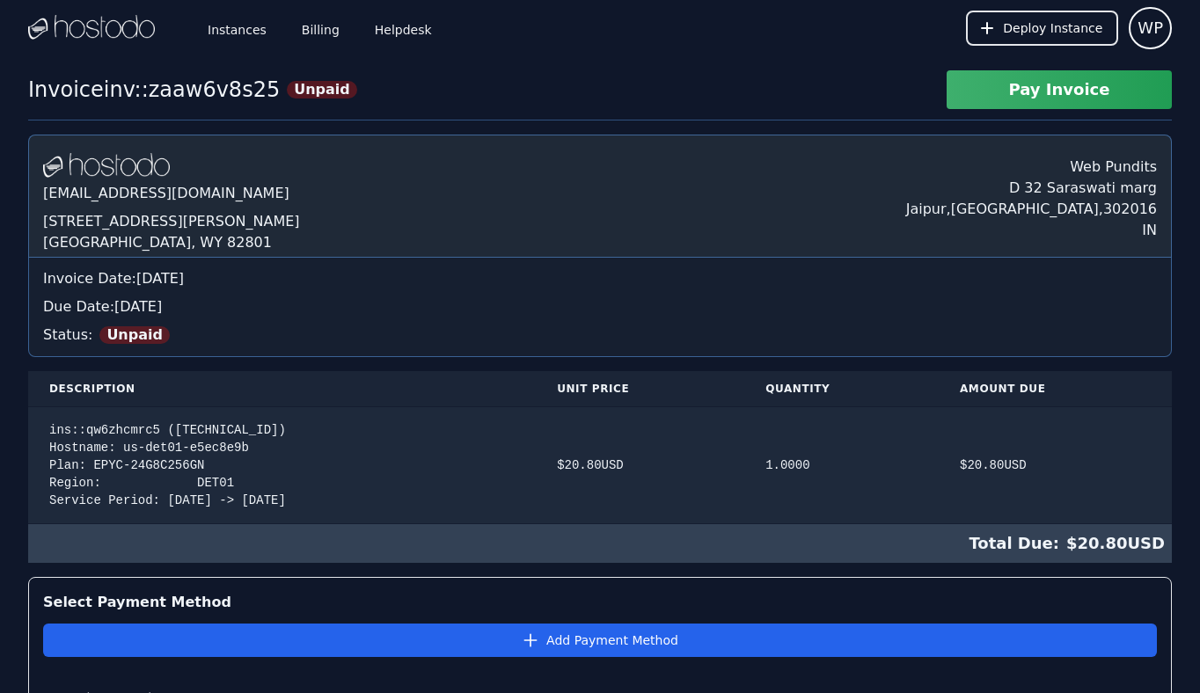
click at [123, 26] on img at bounding box center [91, 28] width 127 height 26
click at [1082, 28] on span "Deploy Instance" at bounding box center [1052, 28] width 99 height 18
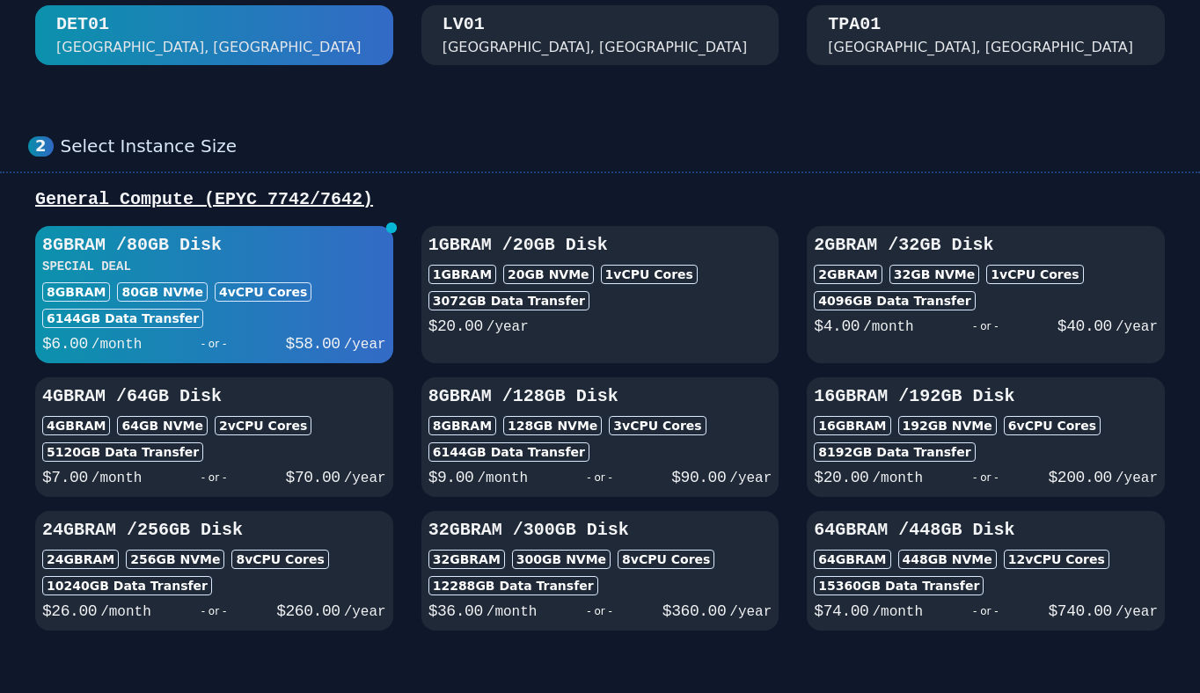
scroll to position [226, 0]
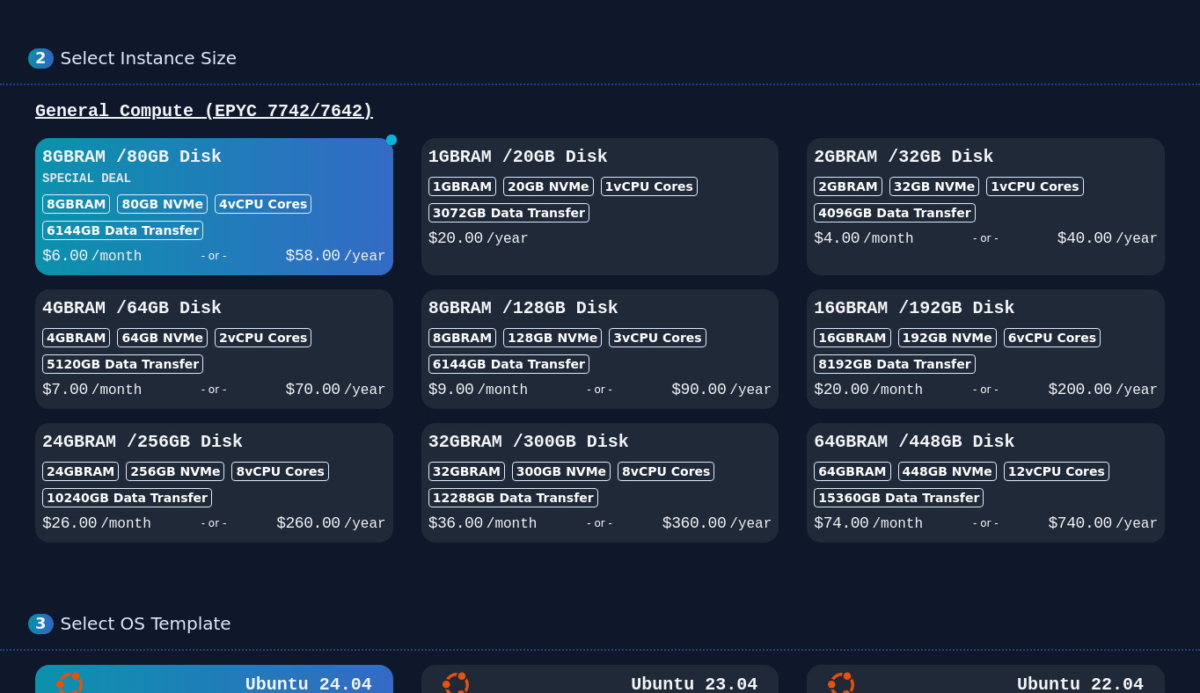
click at [939, 316] on h3 "16GB RAM / 192 GB Disk" at bounding box center [986, 308] width 344 height 25
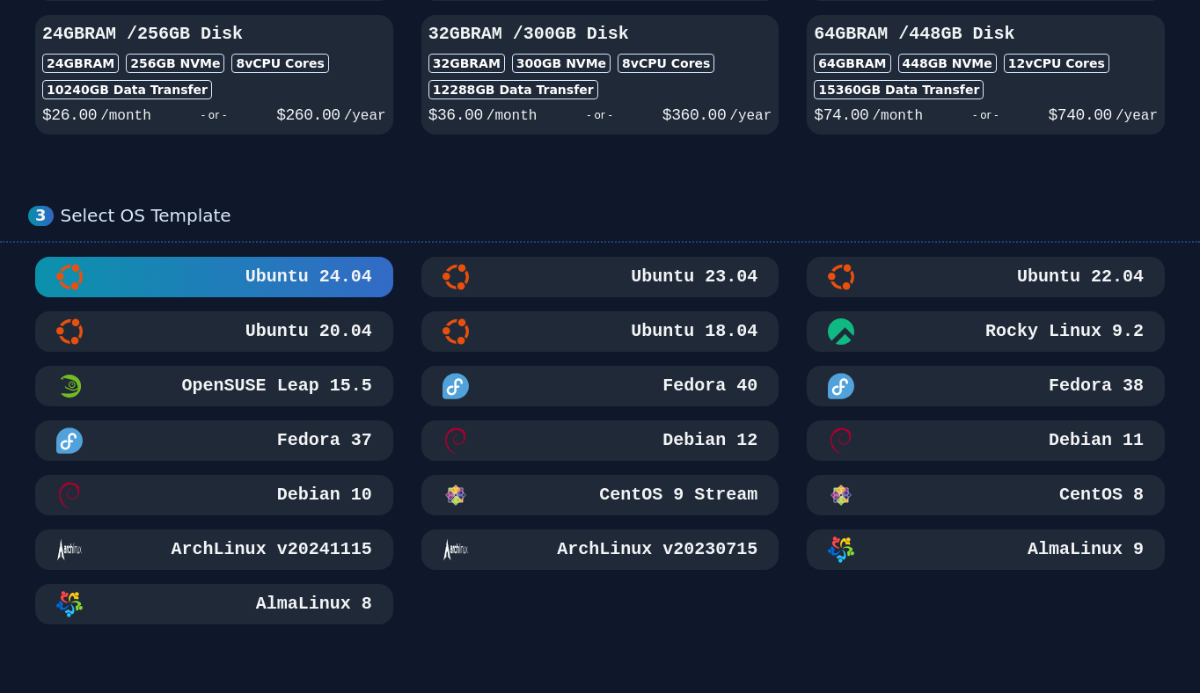
scroll to position [682, 0]
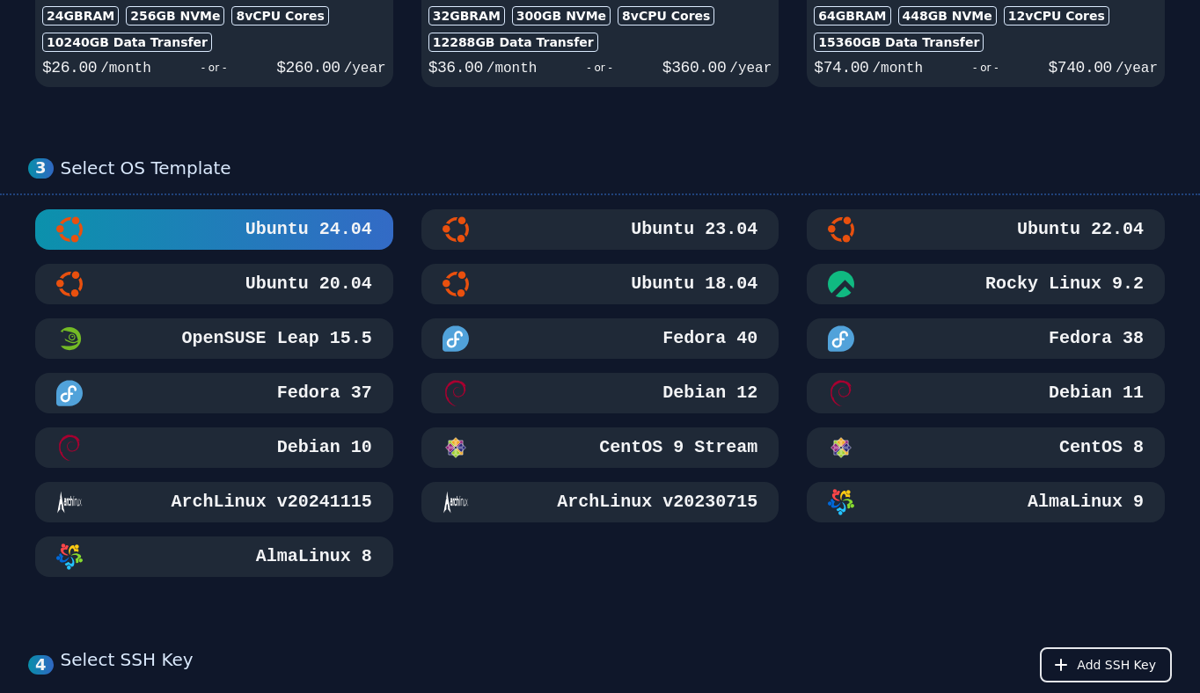
click at [712, 281] on h3 "Ubuntu 18.04" at bounding box center [692, 284] width 130 height 25
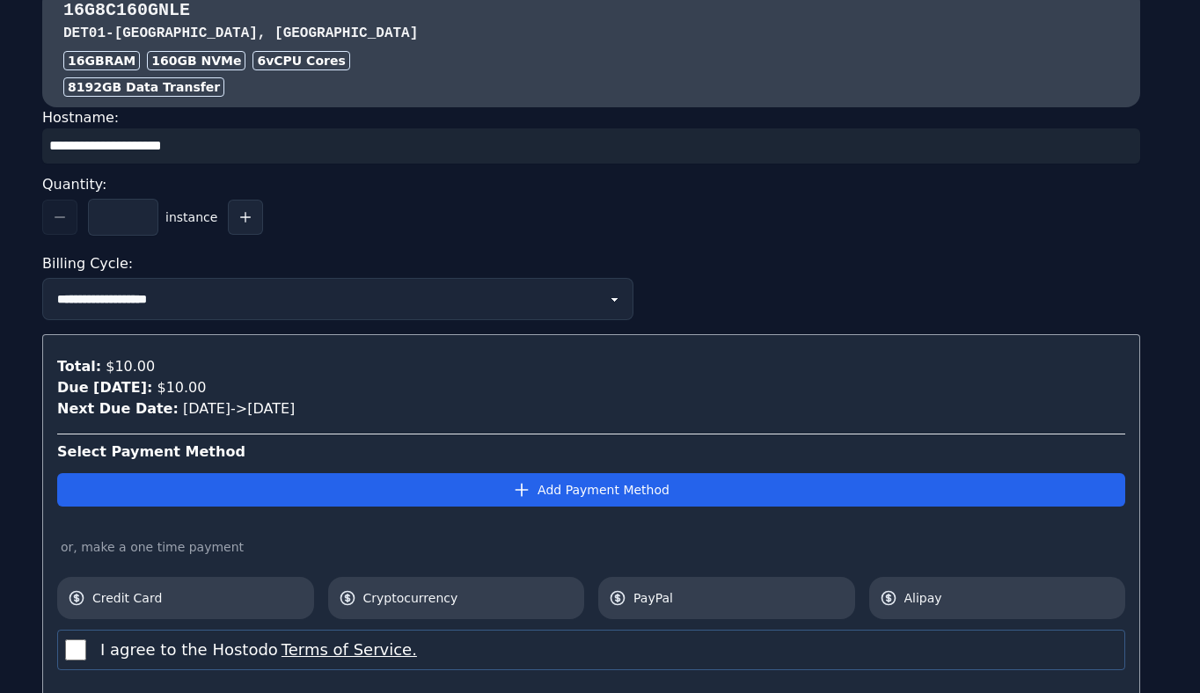
scroll to position [1837, 0]
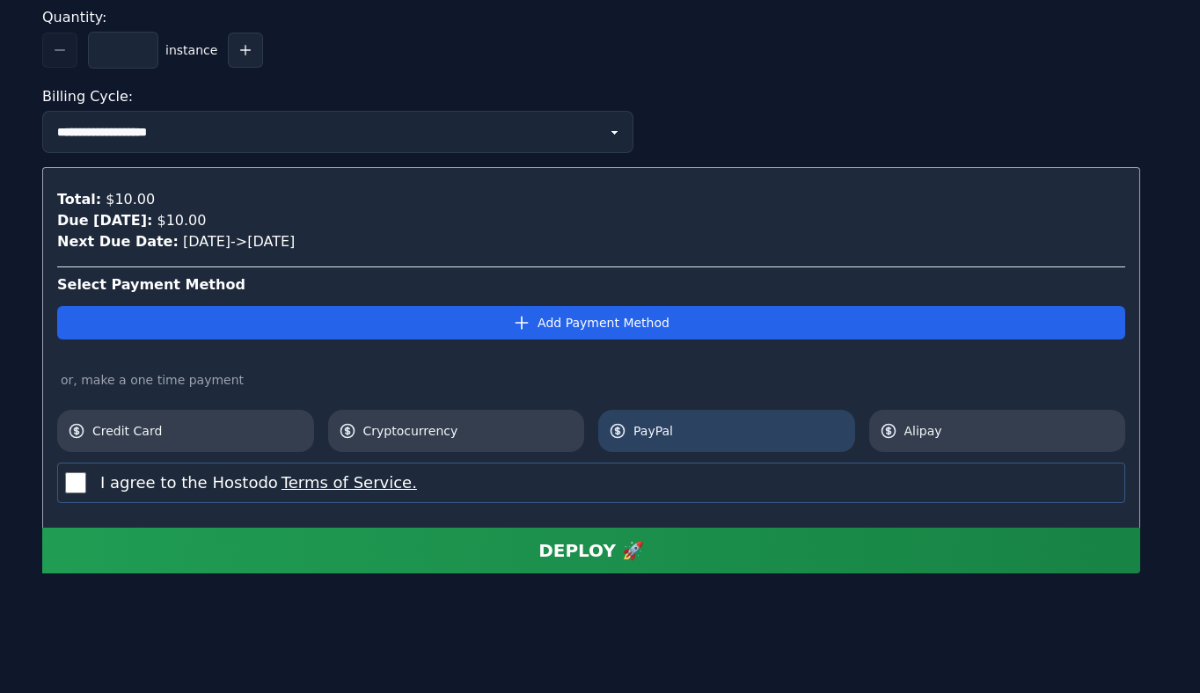
click at [713, 418] on link "PayPal" at bounding box center [726, 431] width 257 height 42
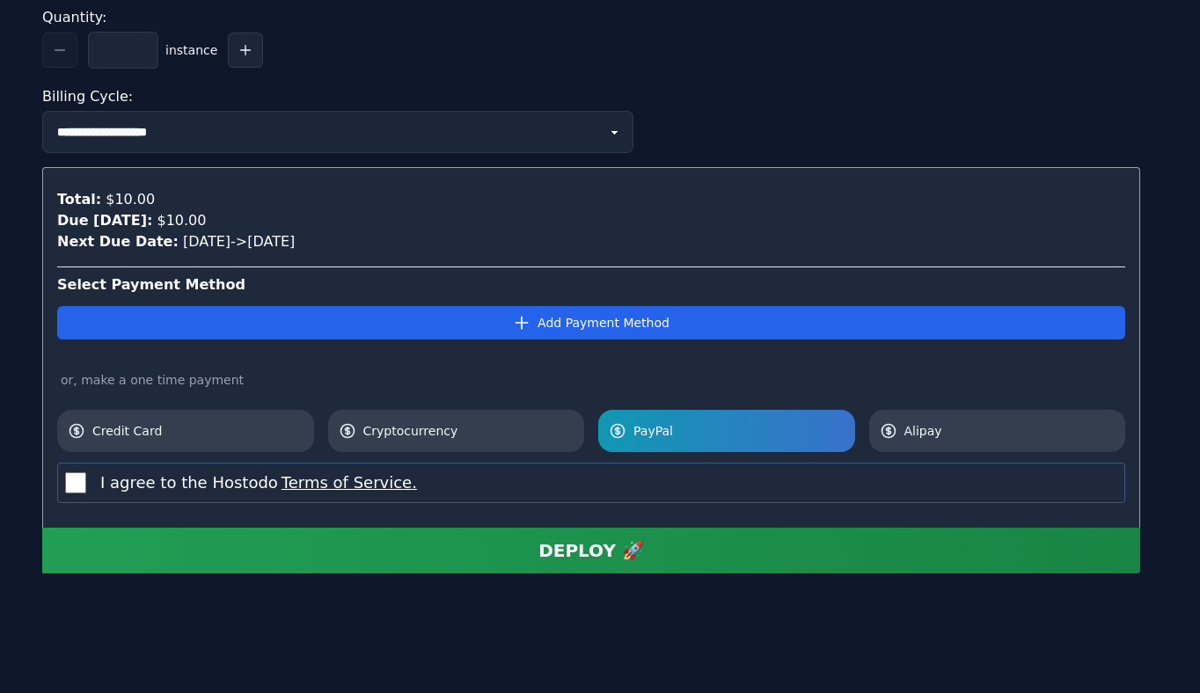
click at [627, 555] on div "DEPLOY 🚀" at bounding box center [591, 550] width 106 height 25
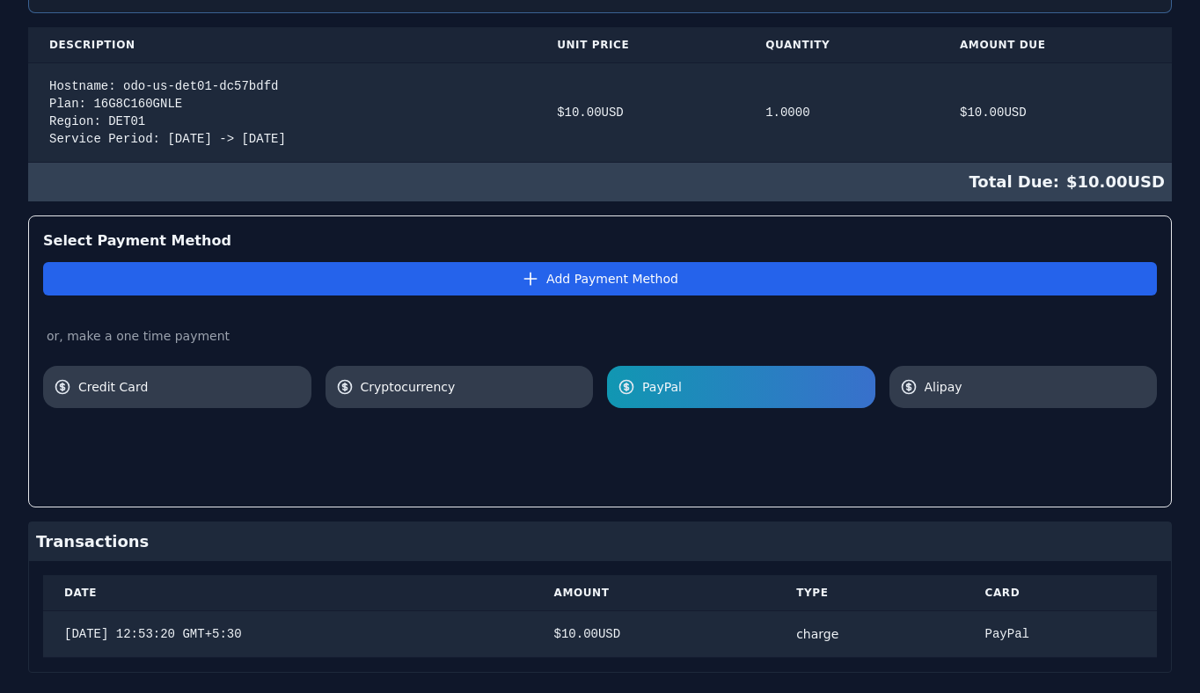
scroll to position [427, 0]
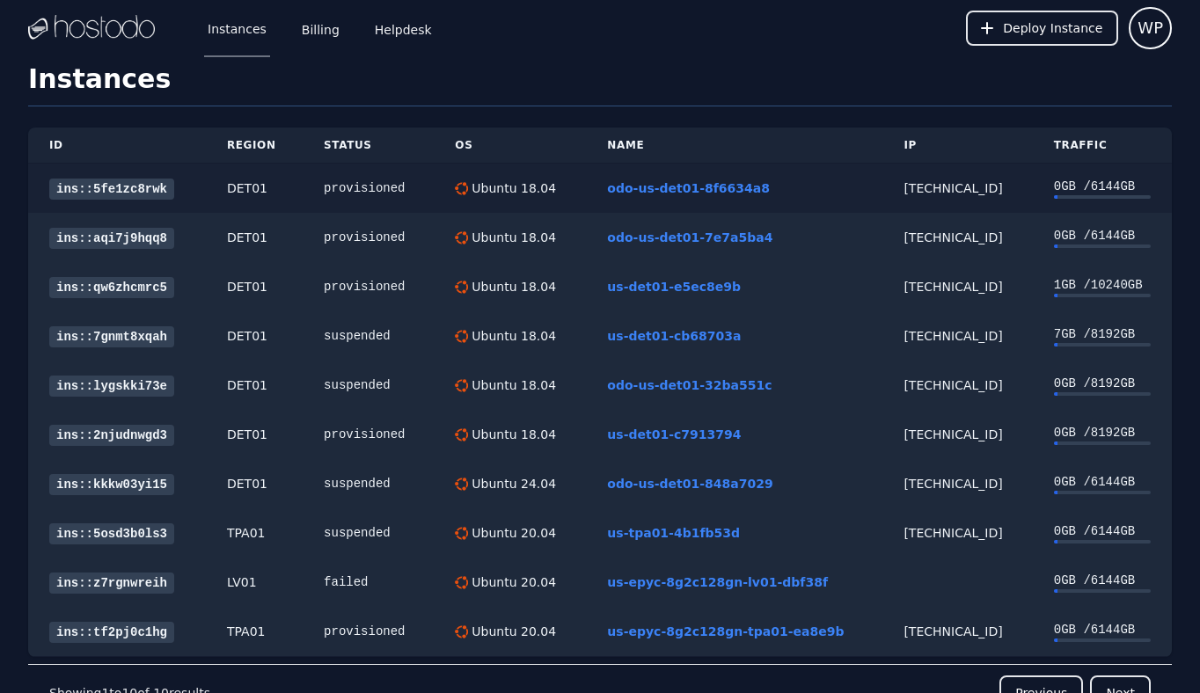
click at [913, 190] on div "[TECHNICAL_ID]" at bounding box center [956, 188] width 107 height 18
copy div "[TECHNICAL_ID]"
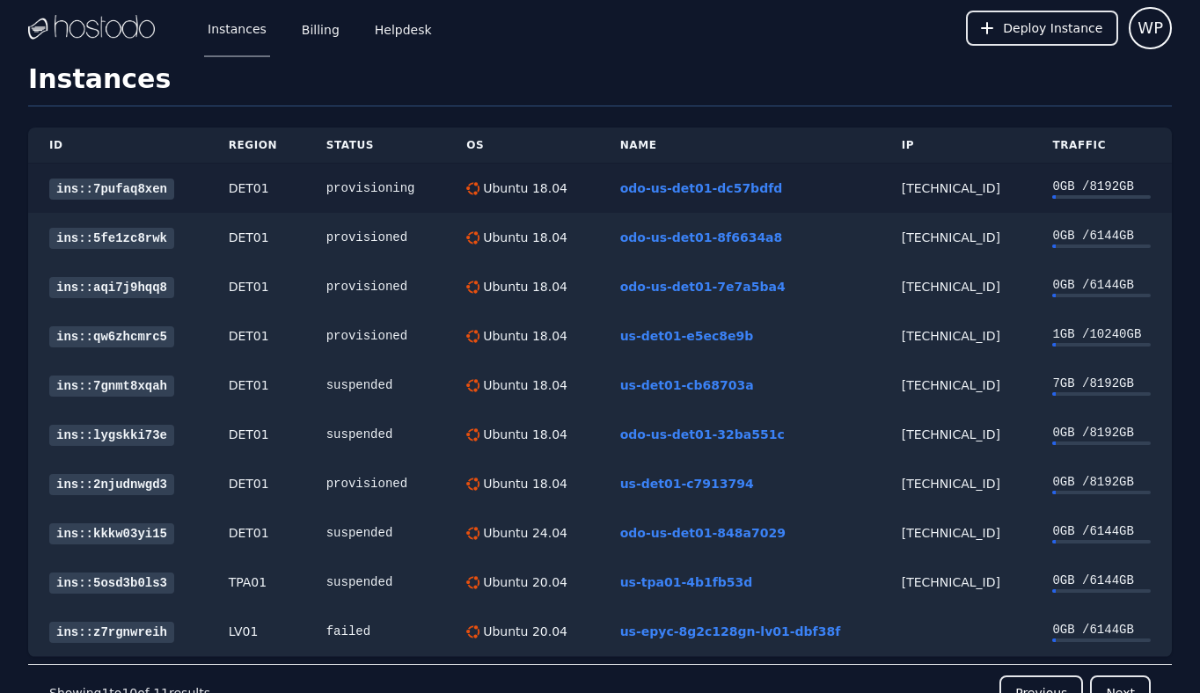
click at [922, 184] on div "[TECHNICAL_ID]" at bounding box center [956, 188] width 109 height 18
copy div "[TECHNICAL_ID]"
click at [115, 192] on link "ins::7pufaq8xen" at bounding box center [111, 189] width 125 height 21
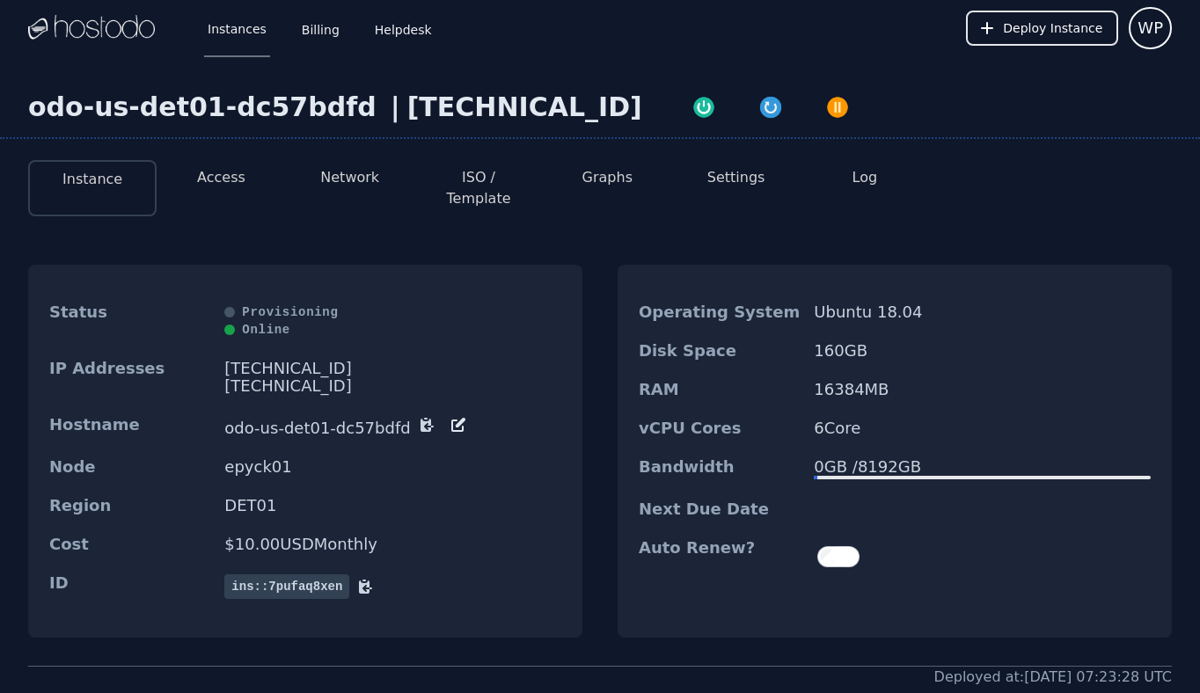
click at [427, 113] on div "[TECHNICAL_ID]" at bounding box center [524, 107] width 235 height 32
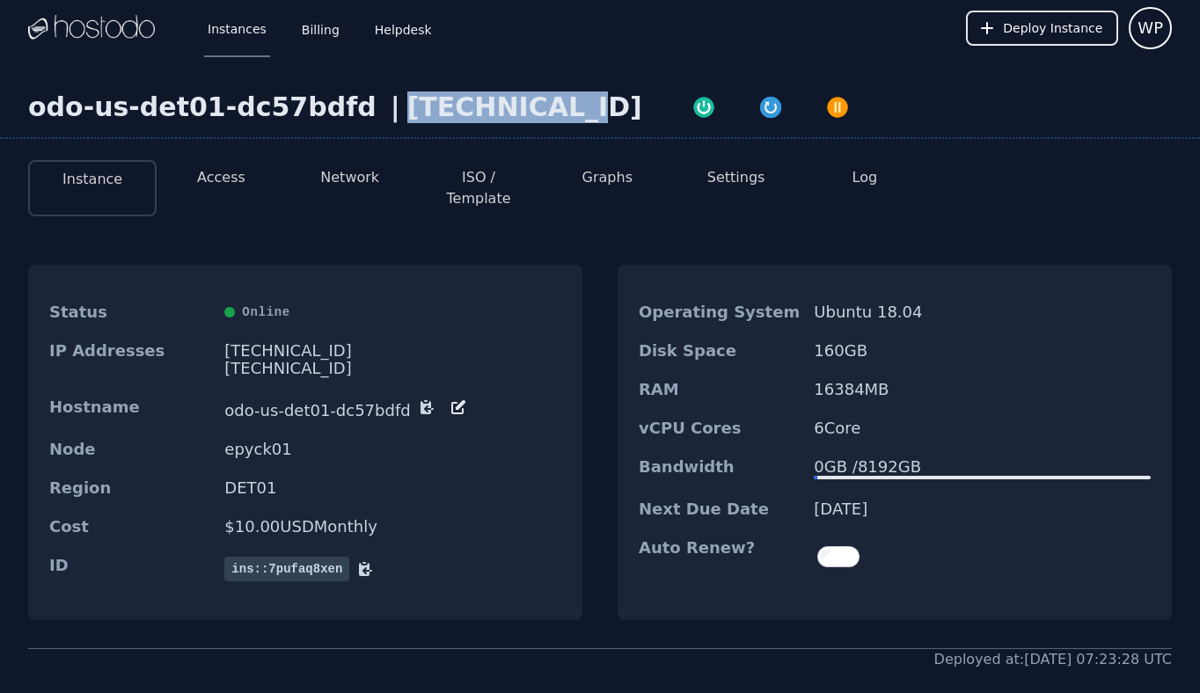
copy div "[TECHNICAL_ID]"
click at [229, 169] on button "Access" at bounding box center [221, 177] width 48 height 21
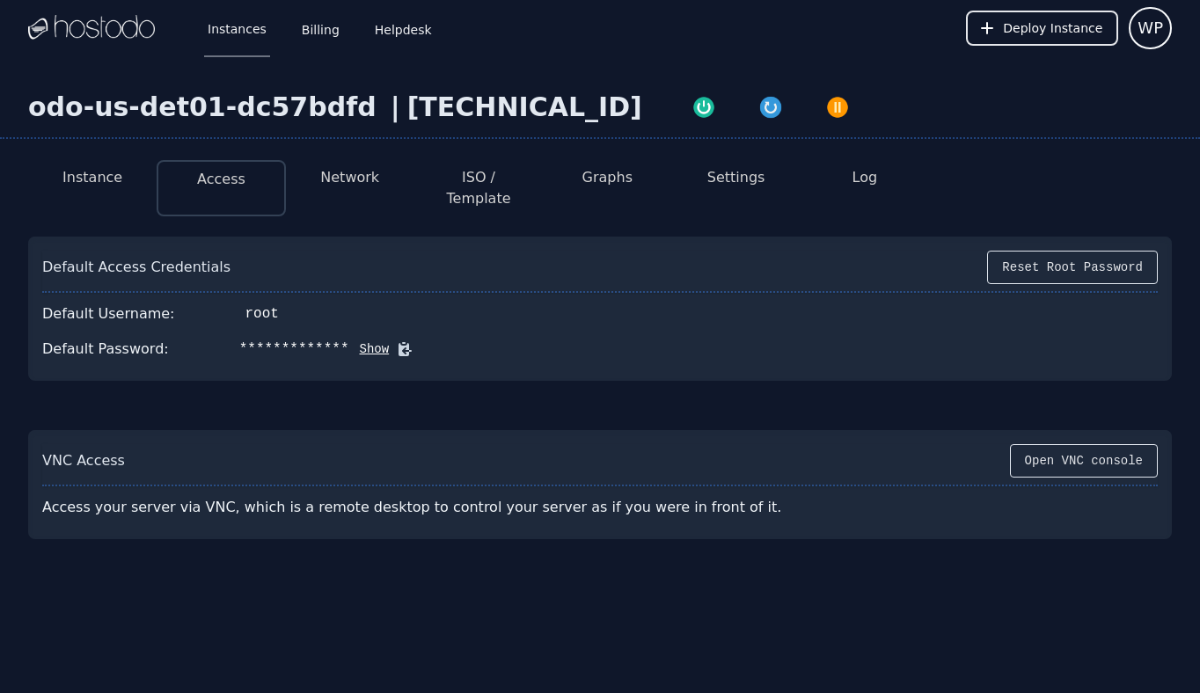
click at [396, 340] on icon at bounding box center [405, 349] width 18 height 18
